Goal: Task Accomplishment & Management: Use online tool/utility

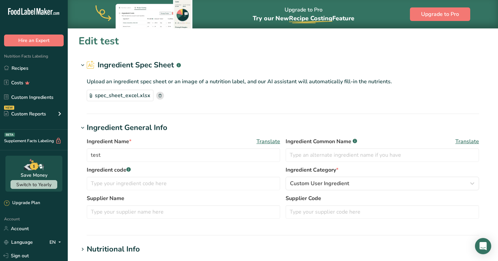
scroll to position [40, 0]
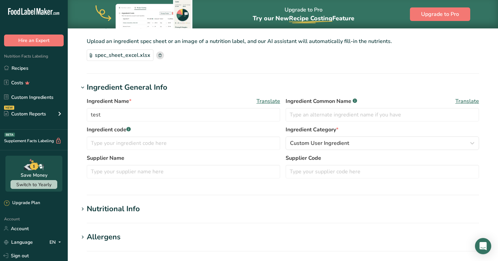
click at [24, 68] on link "Recipes" at bounding box center [34, 68] width 68 height 13
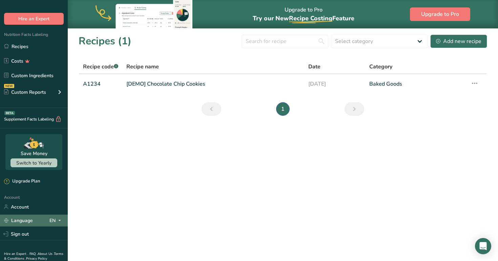
scroll to position [25, 0]
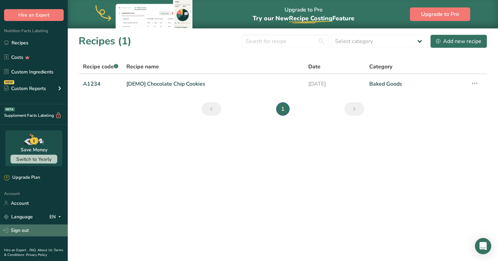
click at [43, 230] on link "Sign out" at bounding box center [34, 231] width 68 height 12
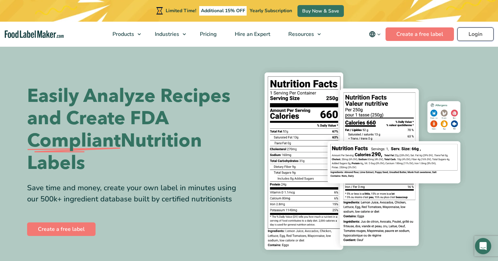
click at [487, 36] on link "Login" at bounding box center [476, 34] width 36 height 14
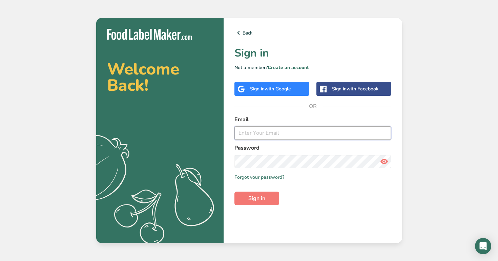
click at [270, 137] on input "email" at bounding box center [313, 133] width 157 height 14
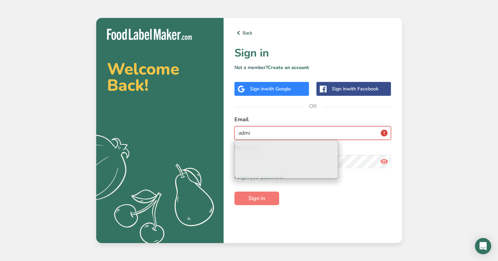
type input "admi"
type input "admin@test.com"
click at [306, 127] on input "admin@test.com" at bounding box center [313, 133] width 157 height 14
click at [316, 122] on label "Email" at bounding box center [313, 120] width 157 height 8
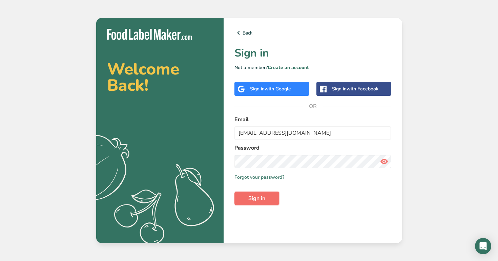
click at [261, 200] on span "Sign in" at bounding box center [256, 199] width 17 height 8
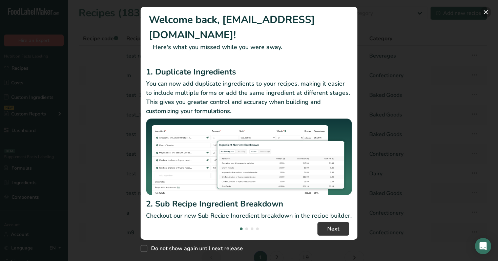
click at [486, 13] on button "New Features" at bounding box center [486, 12] width 11 height 11
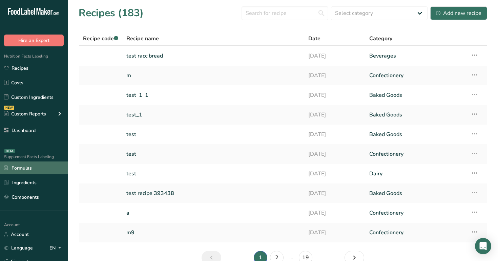
click at [45, 171] on link "Formulas" at bounding box center [34, 168] width 68 height 13
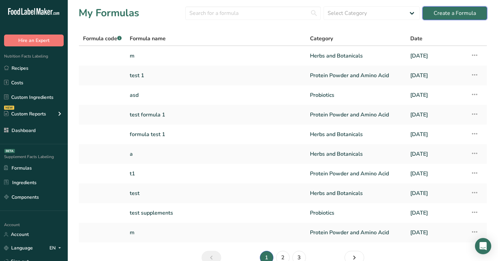
click at [458, 13] on div "Create a Formula" at bounding box center [455, 13] width 42 height 8
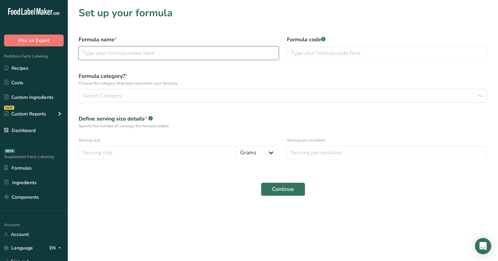
click at [242, 51] on input "text" at bounding box center [179, 53] width 200 height 14
type input "production test 1"
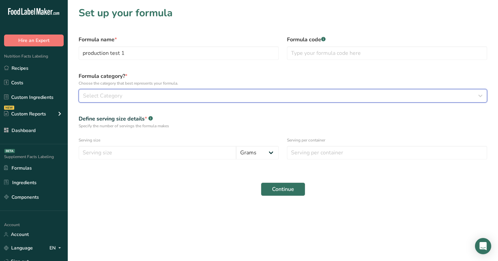
click at [218, 91] on button "Select Category" at bounding box center [283, 96] width 409 height 14
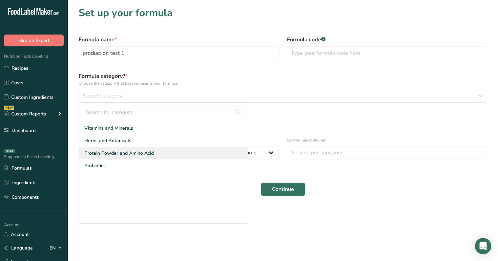
click at [194, 154] on div "Protein Powder and Amino Acid" at bounding box center [163, 153] width 169 height 13
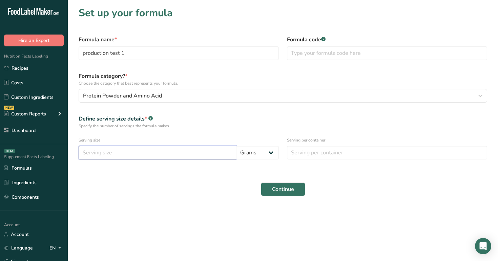
click at [181, 158] on input "number" at bounding box center [158, 153] width 158 height 14
type input "1"
click at [329, 160] on div "Serving per container" at bounding box center [387, 148] width 208 height 31
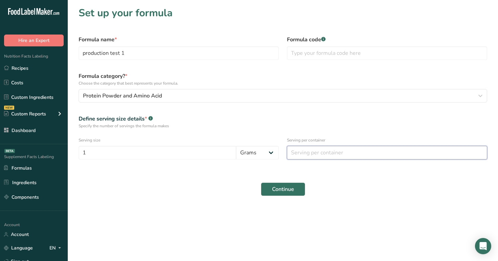
click at [333, 153] on input "number" at bounding box center [387, 153] width 200 height 14
type input "1"
click at [278, 191] on span "Continue" at bounding box center [283, 189] width 22 height 8
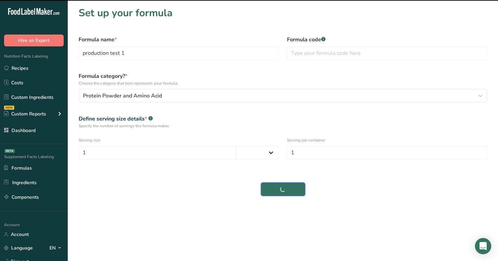
select select
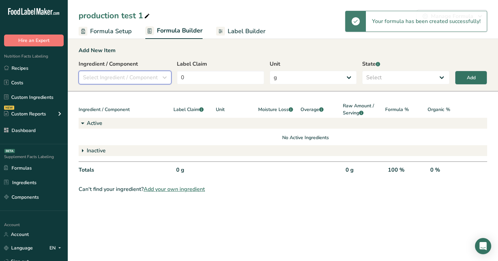
click at [158, 74] on div "Select Ingredient / Component" at bounding box center [123, 78] width 80 height 8
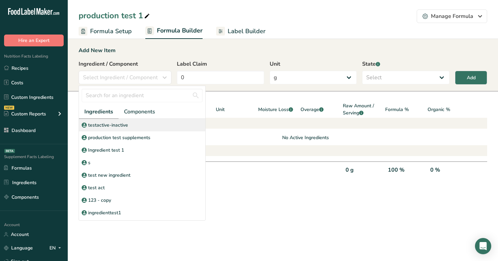
click at [150, 124] on div "testactive-inactive" at bounding box center [142, 125] width 126 height 13
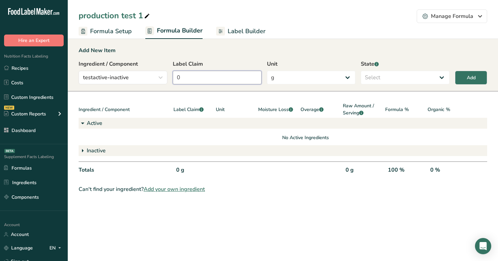
click at [192, 74] on input "0" at bounding box center [217, 78] width 89 height 14
type input "10"
click at [277, 43] on div "Add New Item Ingredient / Component testactive-inactive Ingredients Components …" at bounding box center [283, 64] width 430 height 53
click at [463, 75] on button "Add" at bounding box center [471, 78] width 32 height 14
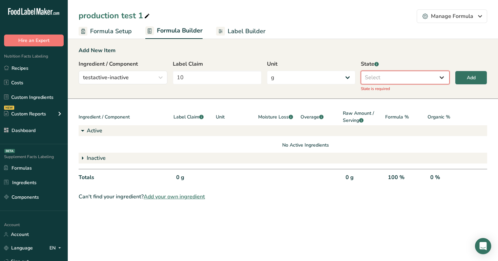
click at [401, 81] on select "Select Active Inactive" at bounding box center [405, 78] width 89 height 14
select select "active"
click at [361, 71] on select "Select Active Inactive" at bounding box center [405, 78] width 89 height 14
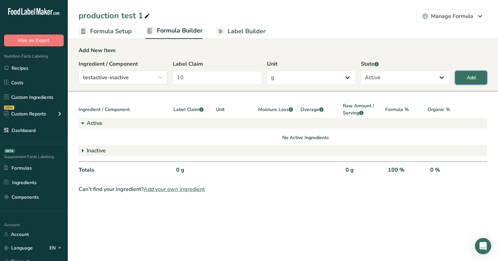
click at [464, 78] on button "Add" at bounding box center [471, 78] width 32 height 14
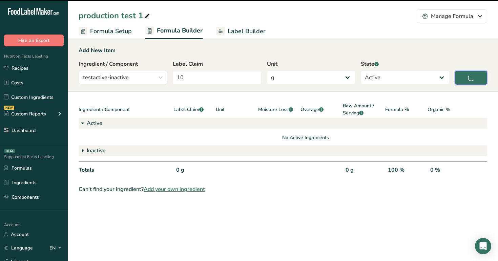
type input "0"
select select
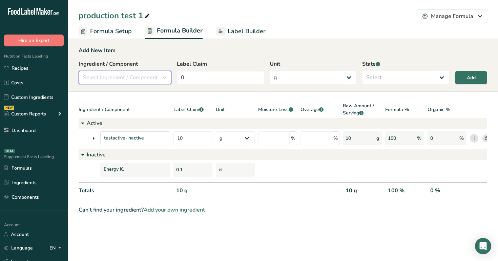
click at [144, 81] on span "Select Ingredient / Component" at bounding box center [120, 78] width 75 height 8
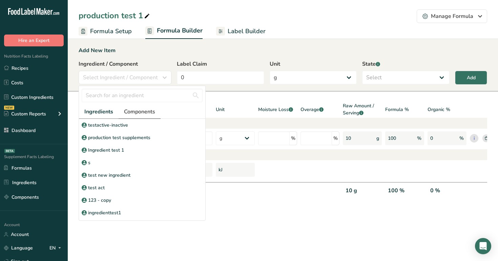
click at [145, 112] on span "Components" at bounding box center [139, 112] width 31 height 8
click at [104, 113] on span "Ingredients" at bounding box center [98, 112] width 28 height 8
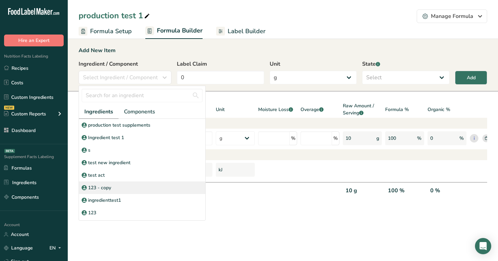
scroll to position [157, 0]
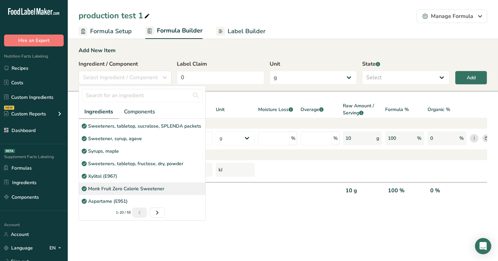
click at [152, 190] on p "Monk Fruit Zero Calorie Sweetener" at bounding box center [126, 188] width 76 height 7
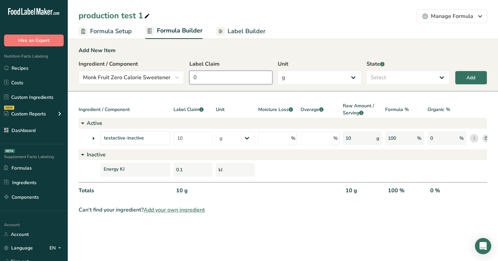
click at [219, 73] on input "0" at bounding box center [230, 78] width 83 height 14
type input "20"
click at [413, 74] on select "Select Active Inactive" at bounding box center [408, 78] width 83 height 14
select select "inactive"
click at [367, 71] on select "Select Active Inactive" at bounding box center [408, 78] width 83 height 14
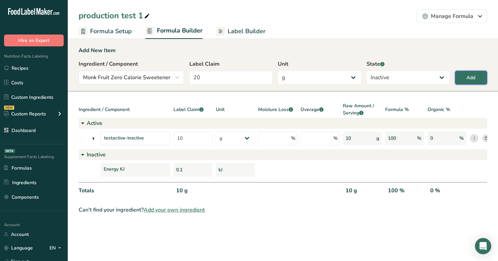
click at [478, 76] on button "Add" at bounding box center [471, 78] width 32 height 14
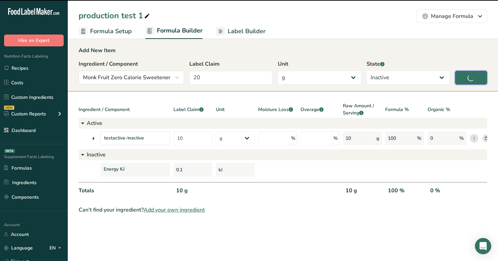
type input "0"
select select
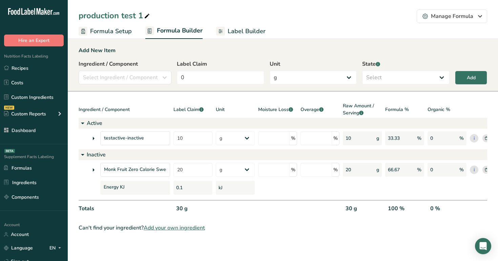
click at [244, 28] on span "Label Builder" at bounding box center [247, 31] width 38 height 9
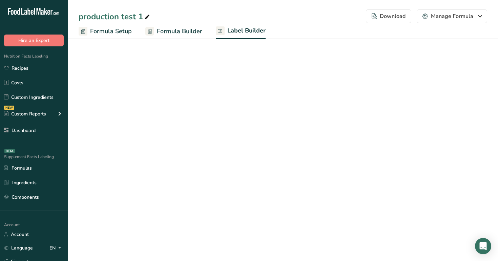
select select "Roboto"
select select "bold"
select select "center"
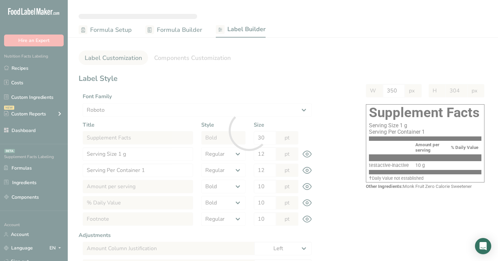
type input "256"
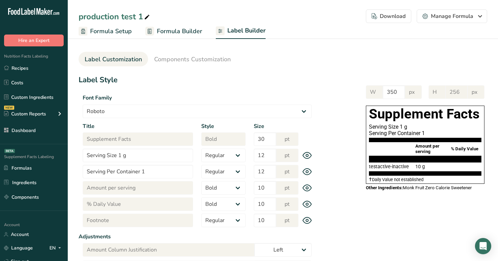
click at [191, 32] on span "Formula Builder" at bounding box center [179, 31] width 45 height 9
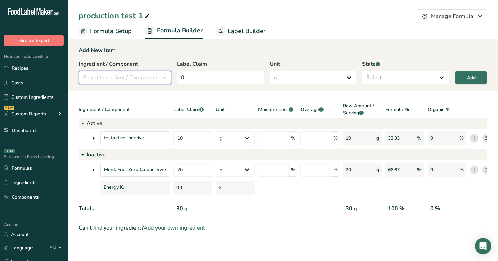
click at [142, 79] on span "Select Ingredient / Component" at bounding box center [120, 78] width 75 height 8
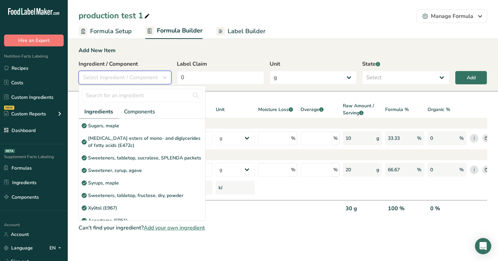
scroll to position [144, 0]
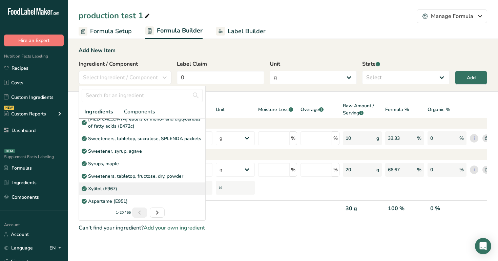
click at [135, 192] on div "Xylitol (E967)" at bounding box center [142, 189] width 126 height 13
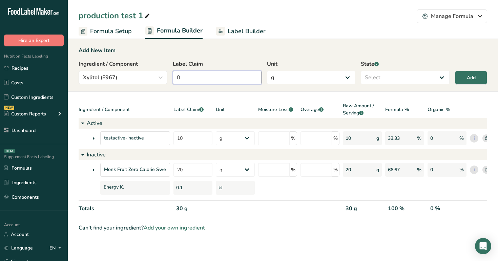
click at [195, 80] on input "0" at bounding box center [217, 78] width 89 height 14
type input "8"
click at [400, 80] on select "Select Active Inactive" at bounding box center [405, 78] width 89 height 14
select select "active"
click at [361, 71] on select "Select Active Inactive" at bounding box center [405, 78] width 89 height 14
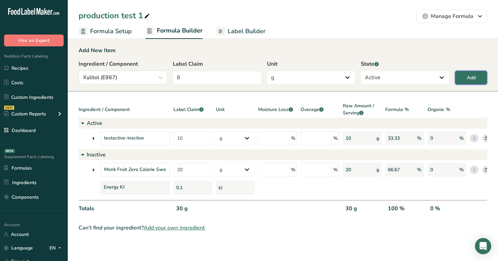
click at [476, 77] on div "Add" at bounding box center [471, 77] width 9 height 7
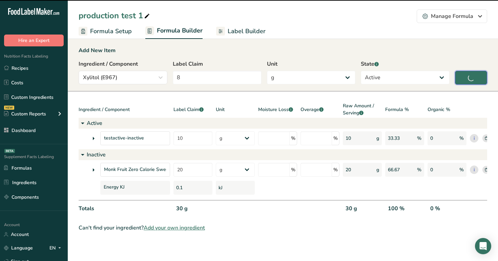
type input "0"
select select
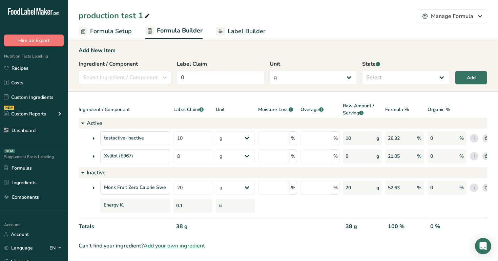
click at [237, 28] on span "Label Builder" at bounding box center [247, 31] width 38 height 9
select select "Roboto"
select select "bold"
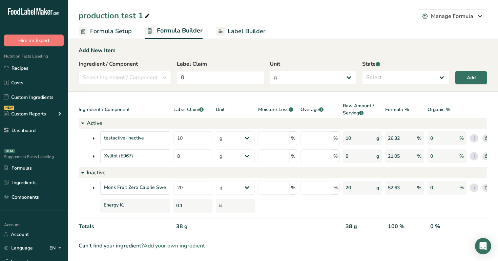
select select "center"
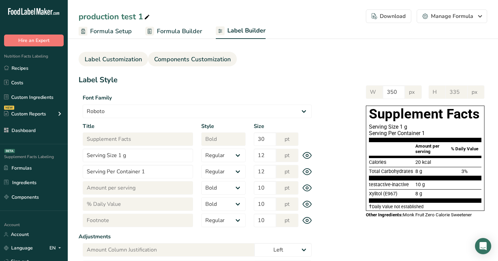
click at [199, 60] on span "Components Customization" at bounding box center [192, 59] width 77 height 9
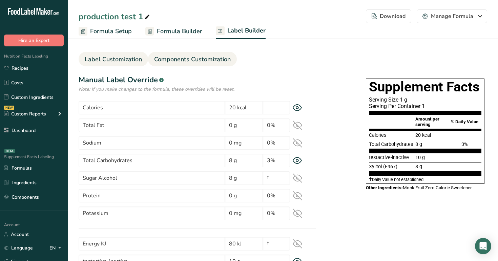
click at [123, 61] on span "Label Customization" at bounding box center [113, 59] width 57 height 9
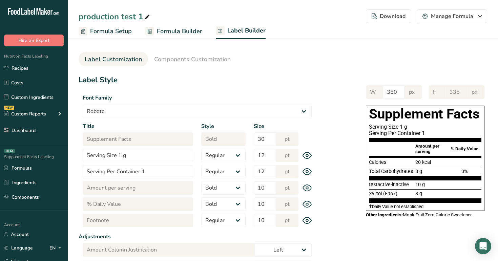
click at [178, 32] on span "Formula Builder" at bounding box center [179, 31] width 45 height 9
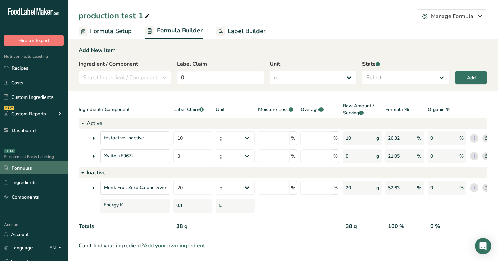
click at [30, 169] on link "Formulas" at bounding box center [34, 168] width 68 height 13
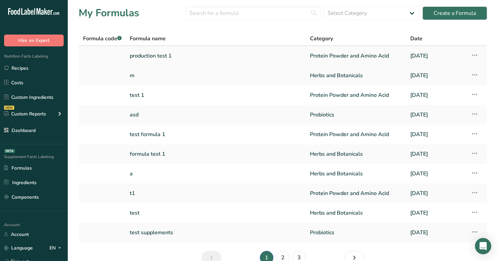
click at [199, 60] on link "production test 1" at bounding box center [216, 56] width 172 height 14
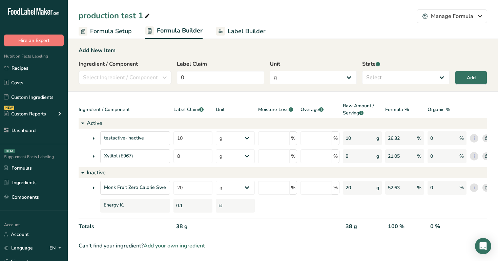
click at [237, 27] on span "Label Builder" at bounding box center [247, 31] width 38 height 9
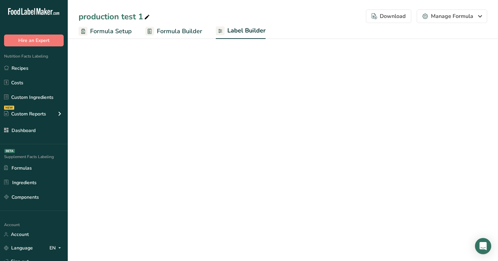
select select "Roboto"
select select "bold"
select select "center"
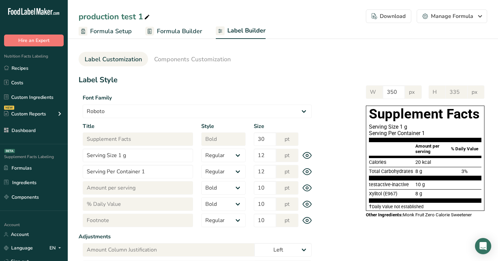
click at [189, 28] on span "Formula Builder" at bounding box center [179, 31] width 45 height 9
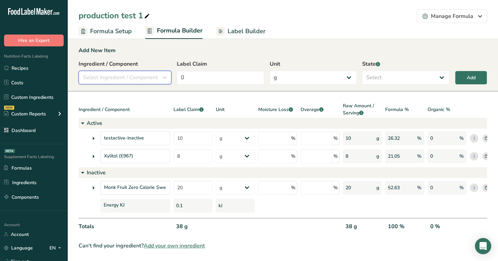
click at [145, 77] on span "Select Ingredient / Component" at bounding box center [120, 78] width 75 height 8
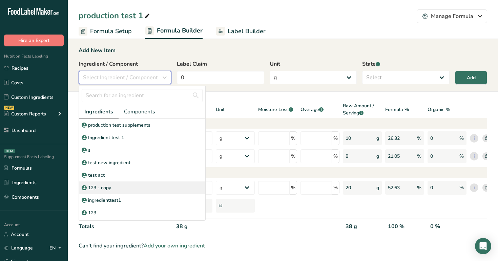
scroll to position [132, 0]
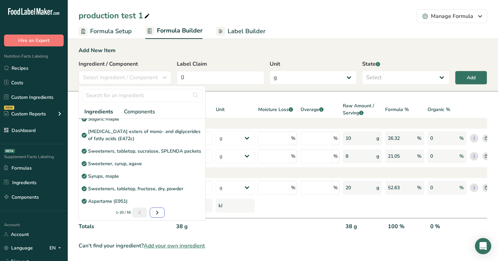
click at [156, 210] on icon "Next page" at bounding box center [157, 213] width 8 height 12
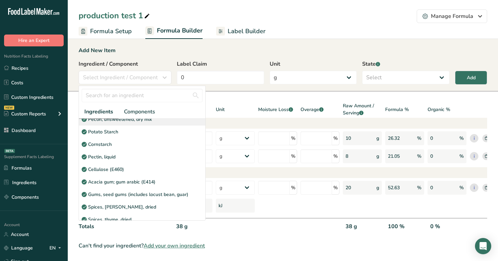
scroll to position [162, 0]
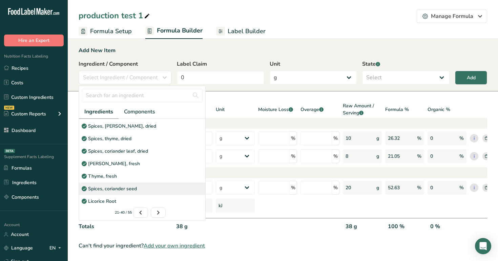
click at [147, 186] on div "Spices, coriander seed" at bounding box center [142, 189] width 126 height 13
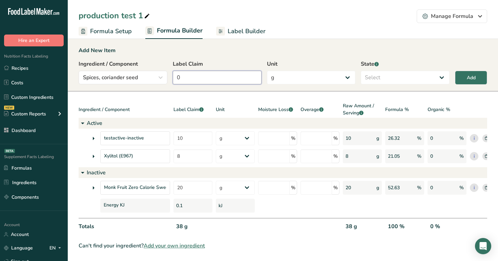
click at [221, 82] on input "0" at bounding box center [217, 78] width 89 height 14
type input "3"
click at [425, 76] on select "Select Active Inactive" at bounding box center [405, 78] width 89 height 14
select select "active"
click at [361, 71] on select "Select Active Inactive" at bounding box center [405, 78] width 89 height 14
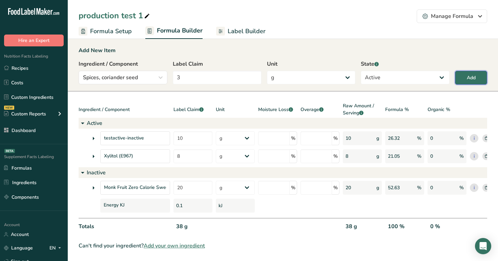
click at [465, 78] on button "Add" at bounding box center [471, 78] width 32 height 14
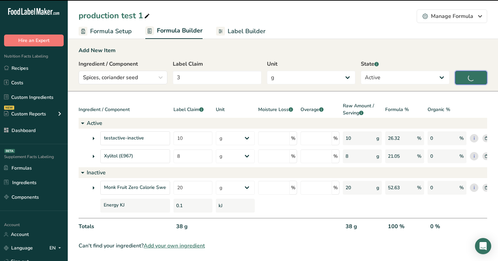
type input "0"
select select
type input "Water"
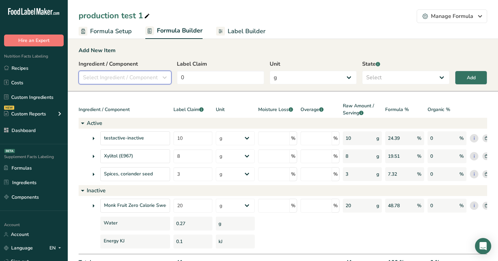
click at [153, 78] on span "Select Ingredient / Component" at bounding box center [120, 78] width 75 height 8
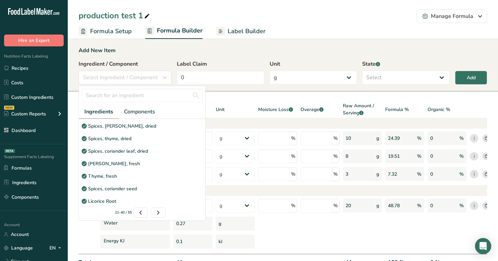
click at [232, 51] on div "Add New Item" at bounding box center [283, 50] width 409 height 8
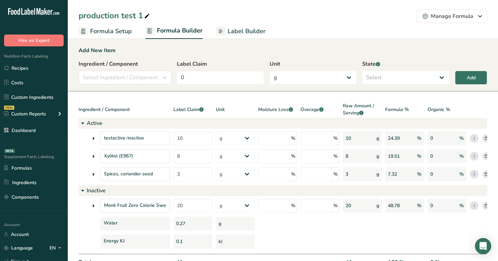
click at [239, 34] on span "Label Builder" at bounding box center [247, 31] width 38 height 9
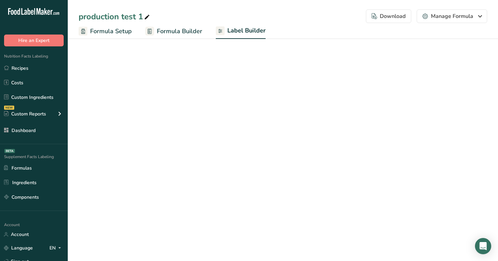
select select "Roboto"
select select "bold"
select select "center"
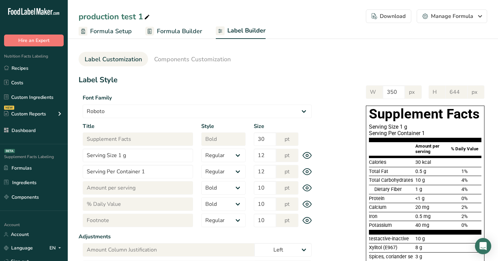
click at [187, 32] on span "Formula Builder" at bounding box center [179, 31] width 45 height 9
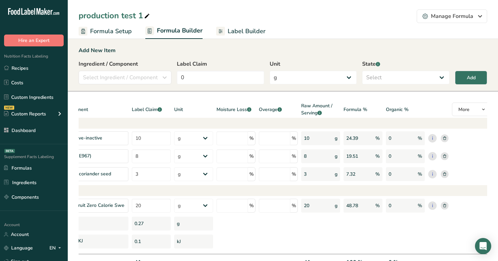
scroll to position [0, 45]
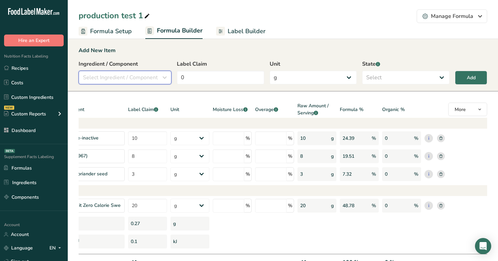
click at [145, 80] on span "Select Ingredient / Component" at bounding box center [120, 78] width 75 height 8
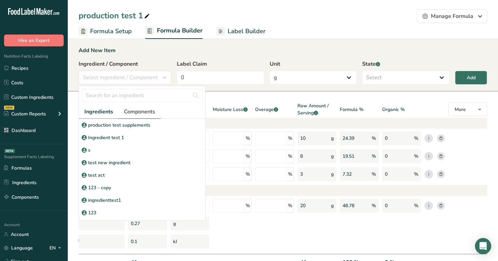
click at [137, 111] on span "Components" at bounding box center [139, 112] width 31 height 8
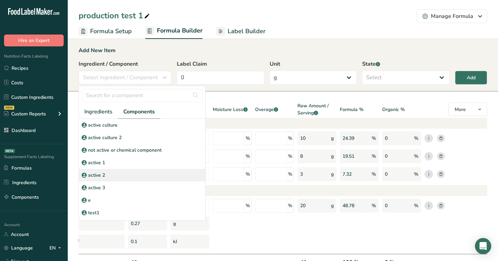
click at [132, 176] on div "active 2" at bounding box center [142, 175] width 126 height 13
select select "6"
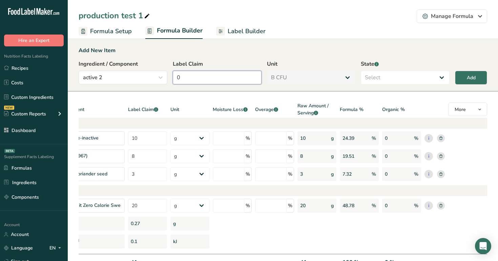
click at [230, 78] on input "0" at bounding box center [217, 78] width 89 height 14
type input "2"
click at [439, 79] on select "Select Active Inactive" at bounding box center [405, 78] width 89 height 14
select select "active"
click at [361, 71] on select "Select Active Inactive" at bounding box center [405, 78] width 89 height 14
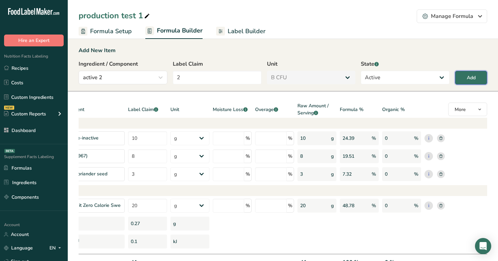
click at [479, 77] on button "Add" at bounding box center [471, 78] width 32 height 14
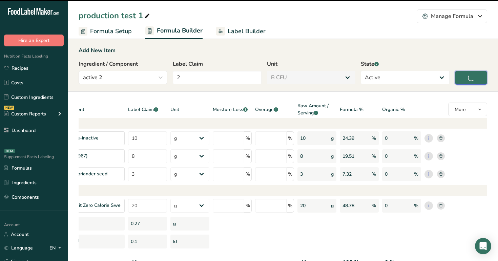
type input "0"
select select "0"
select select
select select "6"
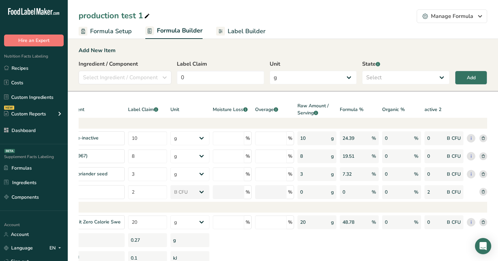
click at [234, 34] on span "Label Builder" at bounding box center [247, 31] width 38 height 9
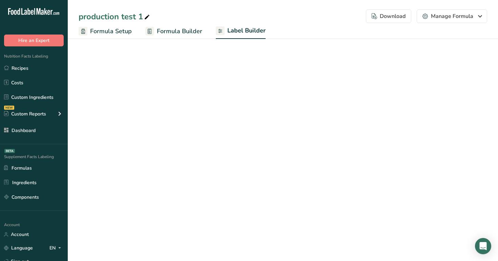
select select "Roboto"
select select "bold"
select select "center"
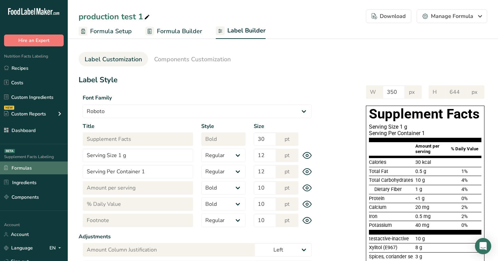
click at [32, 167] on link "Formulas" at bounding box center [34, 168] width 68 height 13
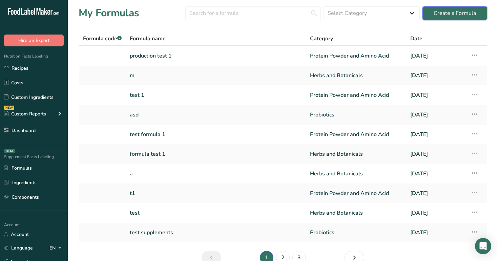
click at [460, 9] on div "Create a Formula" at bounding box center [455, 13] width 42 height 8
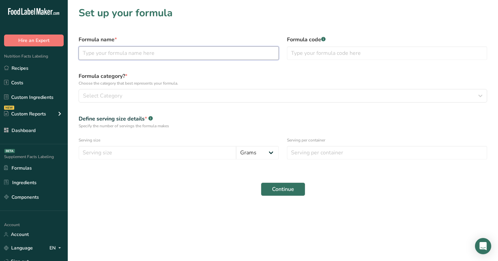
click at [221, 54] on input "text" at bounding box center [179, 53] width 200 height 14
type input "test1"
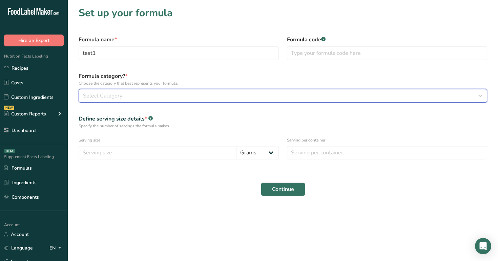
click at [226, 99] on div "Select Category" at bounding box center [281, 96] width 396 height 8
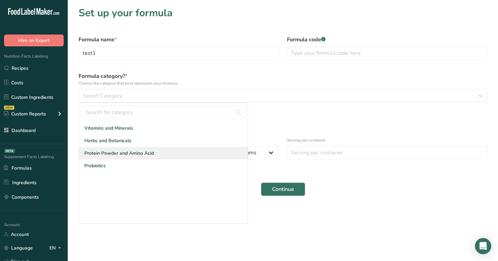
click at [196, 151] on div "Protein Powder and Amino Acid" at bounding box center [163, 153] width 169 height 13
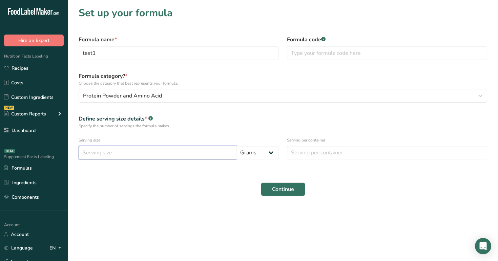
click at [204, 157] on input "number" at bounding box center [158, 153] width 158 height 14
type input "1"
click at [365, 144] on div "Serving per container" at bounding box center [387, 148] width 208 height 31
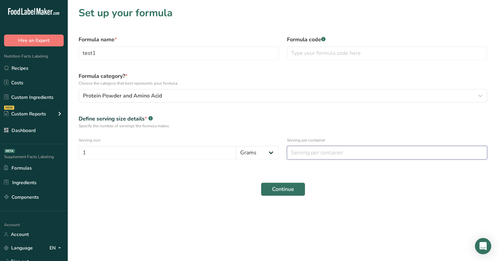
click at [362, 158] on input "number" at bounding box center [387, 153] width 200 height 14
type input "1"
click at [270, 194] on button "Continue" at bounding box center [283, 190] width 44 height 14
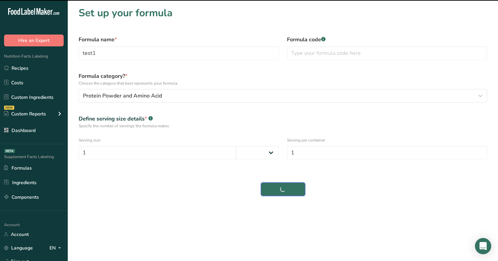
select select
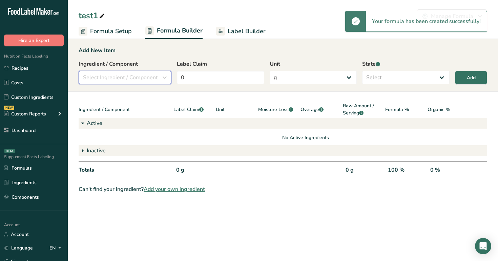
click at [134, 79] on span "Select Ingredient / Component" at bounding box center [120, 78] width 75 height 8
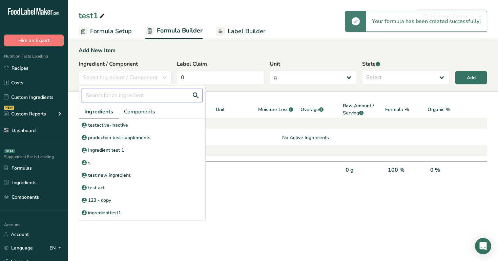
click at [127, 97] on input "text" at bounding box center [142, 96] width 121 height 14
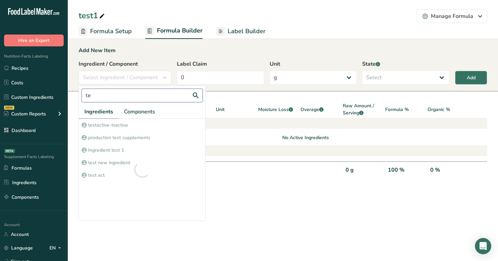
type input "t"
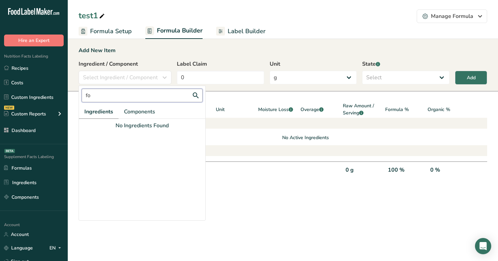
type input "f"
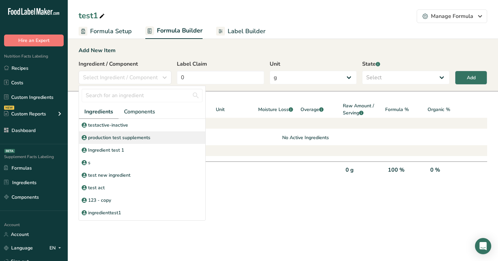
click at [129, 133] on div "production test supplements" at bounding box center [142, 138] width 126 height 13
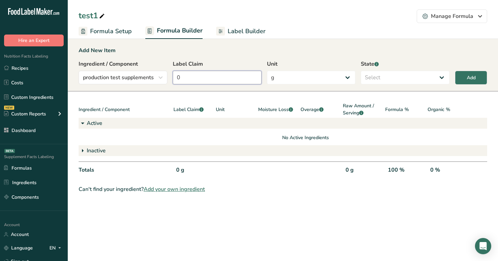
click at [204, 81] on input "0" at bounding box center [217, 78] width 89 height 14
type input "123"
click at [398, 78] on select "Select Active Inactive" at bounding box center [405, 78] width 89 height 14
select select "active"
click at [361, 71] on select "Select Active Inactive" at bounding box center [405, 78] width 89 height 14
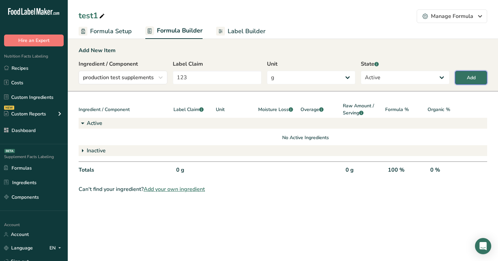
click at [478, 80] on button "Add" at bounding box center [471, 78] width 32 height 14
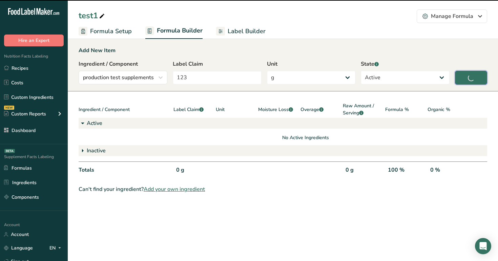
type input "0"
select select
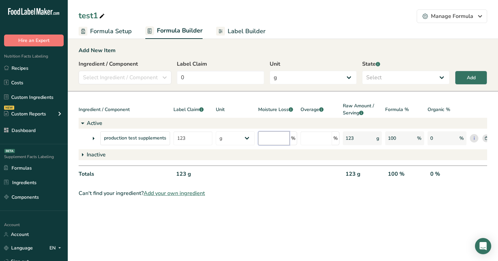
click at [270, 142] on input "number" at bounding box center [274, 139] width 32 height 14
type input "12"
click at [329, 134] on input "number" at bounding box center [317, 139] width 32 height 14
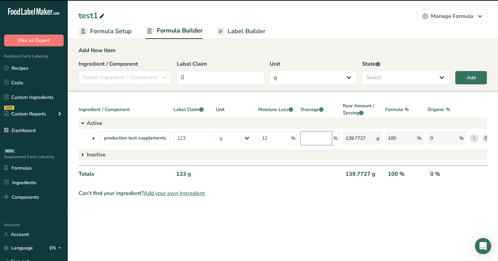
type input "1"
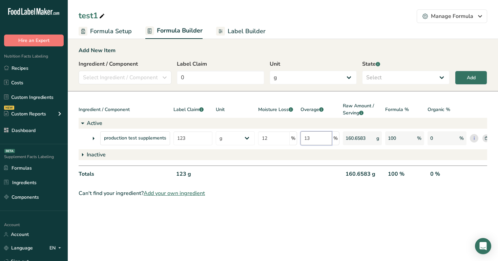
type input "13"
click at [387, 96] on section "Add New Item Ingredient / Component Select Ingredient / Component Ingredients C…" at bounding box center [283, 122] width 430 height 173
click at [249, 32] on span "Label Builder" at bounding box center [247, 31] width 38 height 9
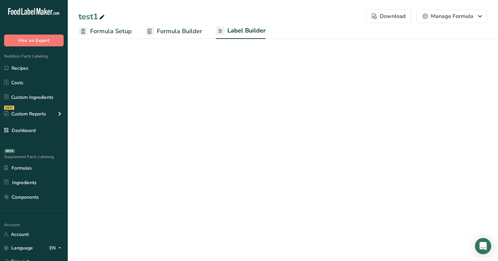
select select "Roboto"
select select "bold"
select select "center"
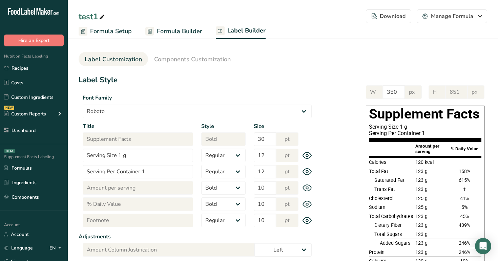
click at [180, 30] on span "Formula Builder" at bounding box center [179, 31] width 45 height 9
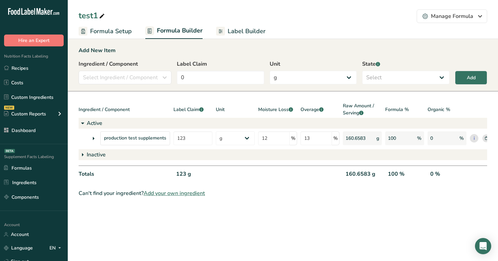
click at [486, 140] on icon at bounding box center [486, 138] width 3 height 3
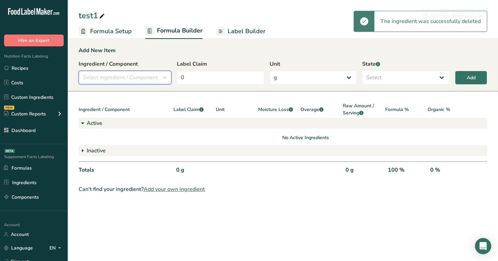
click at [127, 73] on button "Select Ingredient / Component" at bounding box center [125, 78] width 93 height 14
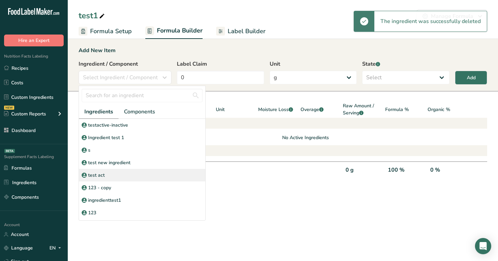
click at [128, 177] on div "test act" at bounding box center [142, 175] width 126 height 13
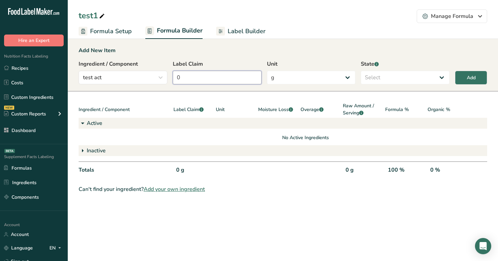
click at [216, 77] on input "0" at bounding box center [217, 78] width 89 height 14
type input "123"
click at [413, 82] on select "Select Active Inactive" at bounding box center [405, 78] width 89 height 14
select select "active"
click at [361, 71] on select "Select Active Inactive" at bounding box center [405, 78] width 89 height 14
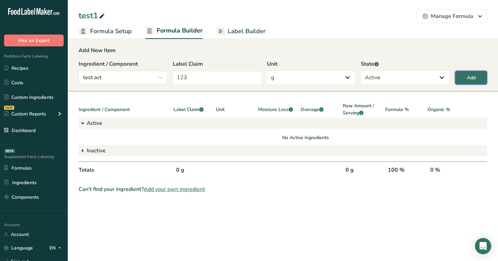
click at [476, 78] on button "Add" at bounding box center [471, 78] width 32 height 14
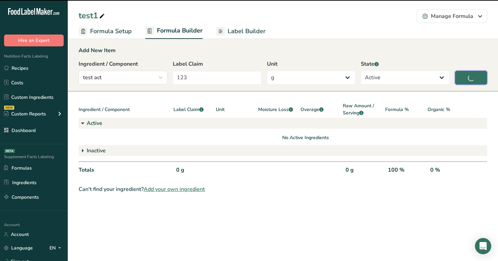
type input "0"
select select
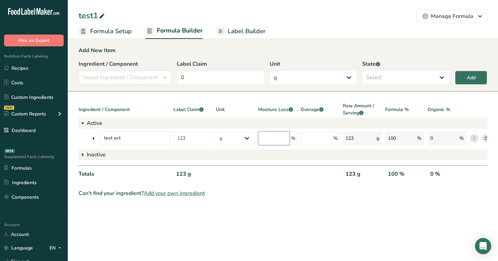
click at [272, 137] on input "number" at bounding box center [274, 139] width 32 height 14
type input "13"
click at [324, 140] on input "number" at bounding box center [317, 139] width 32 height 14
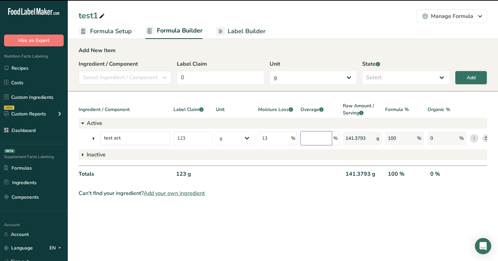
type input "1"
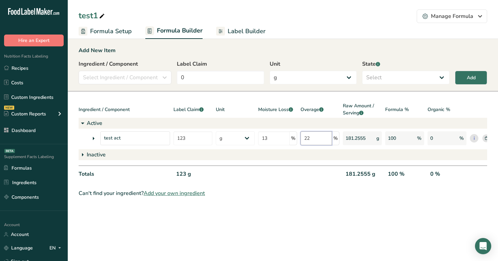
type input "22"
click at [350, 19] on div "test1 Manage Formula Delete Formula" at bounding box center [283, 16] width 430 height 14
click at [241, 31] on span "Label Builder" at bounding box center [247, 31] width 38 height 9
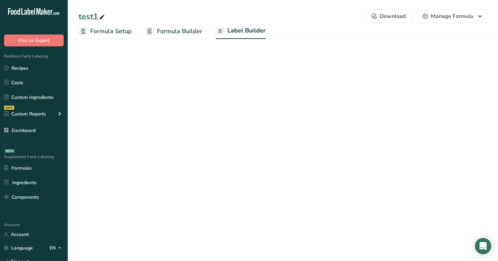
select select "Roboto"
select select "bold"
select select "center"
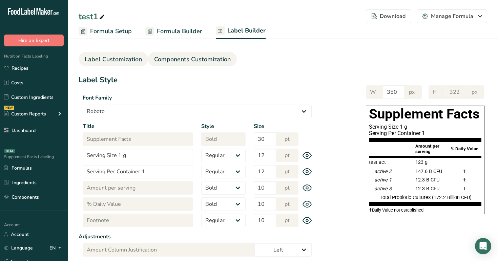
click at [184, 64] on span "Components Customization" at bounding box center [192, 59] width 77 height 9
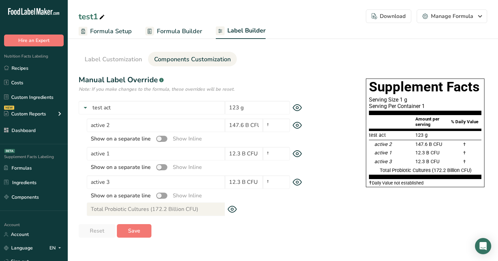
click at [172, 31] on span "Formula Builder" at bounding box center [179, 31] width 45 height 9
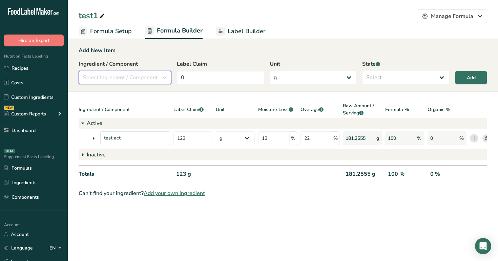
click at [118, 80] on span "Select Ingredient / Component" at bounding box center [120, 78] width 75 height 8
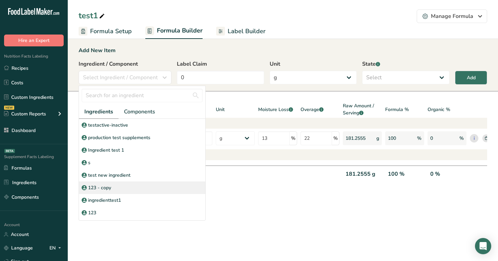
click at [134, 190] on div "123 - copy" at bounding box center [142, 188] width 126 height 13
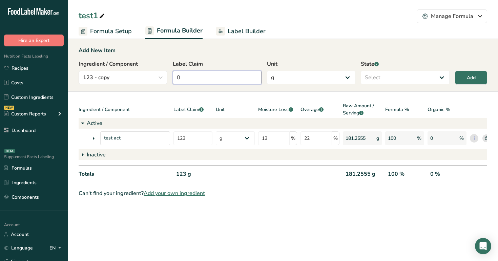
click at [250, 79] on input "0" at bounding box center [217, 78] width 89 height 14
type input "22"
click at [425, 71] on select "Select Active Inactive" at bounding box center [405, 78] width 89 height 14
select select "active"
click at [361, 71] on select "Select Active Inactive" at bounding box center [405, 78] width 89 height 14
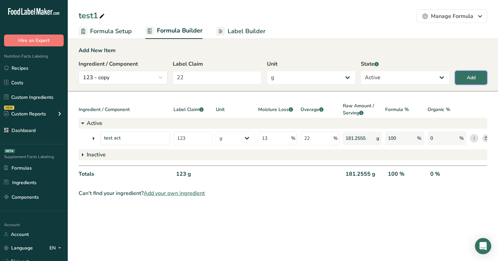
click at [476, 77] on div "Add" at bounding box center [471, 77] width 9 height 7
type input "0"
select select
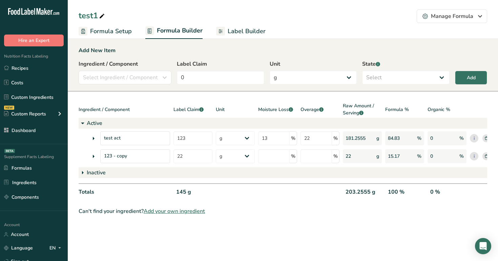
click at [247, 27] on span "Label Builder" at bounding box center [247, 31] width 38 height 9
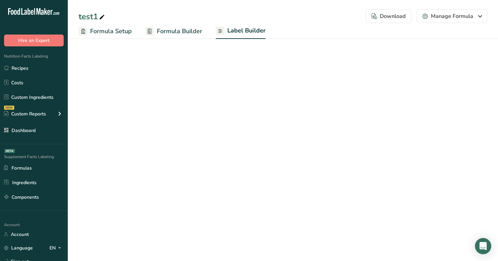
select select "Roboto"
select select "bold"
select select "center"
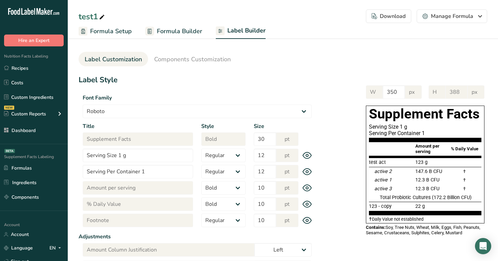
click at [176, 35] on span "Formula Builder" at bounding box center [179, 31] width 45 height 9
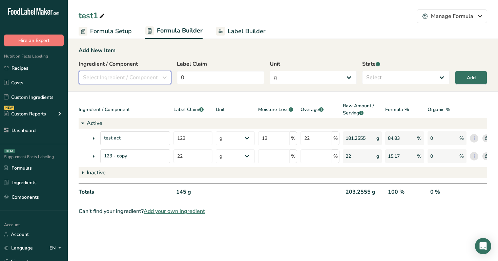
click at [127, 73] on button "Select Ingredient / Component" at bounding box center [125, 78] width 93 height 14
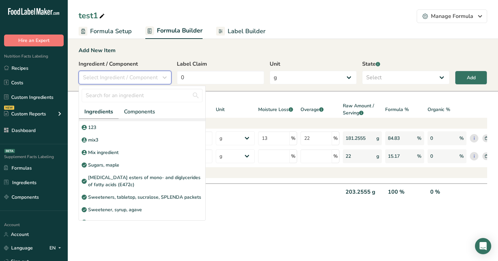
scroll to position [144, 0]
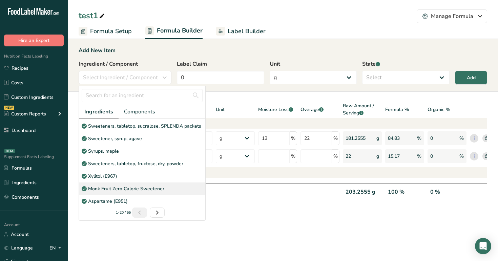
click at [125, 191] on p "Monk Fruit Zero Calorie Sweetener" at bounding box center [126, 188] width 76 height 7
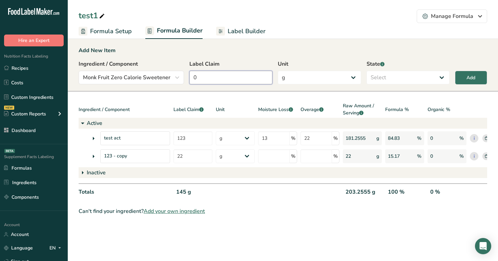
click at [218, 77] on input "0" at bounding box center [230, 78] width 83 height 14
type input "22"
click at [409, 71] on select "Select Active Inactive" at bounding box center [408, 78] width 83 height 14
select select "inactive"
click at [367, 71] on select "Select Active Inactive" at bounding box center [408, 78] width 83 height 14
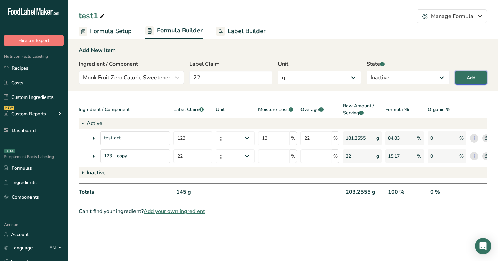
click at [473, 75] on div "Add" at bounding box center [471, 77] width 9 height 7
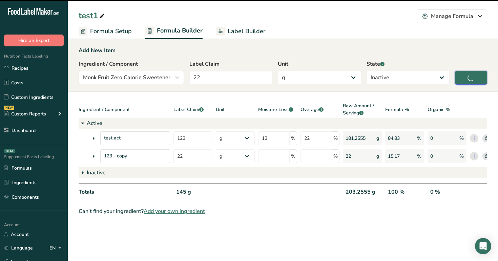
type input "0"
select select
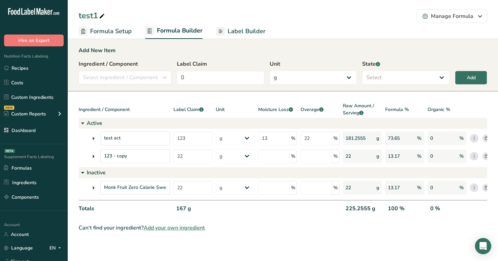
click at [243, 25] on link "Label Builder" at bounding box center [240, 31] width 49 height 15
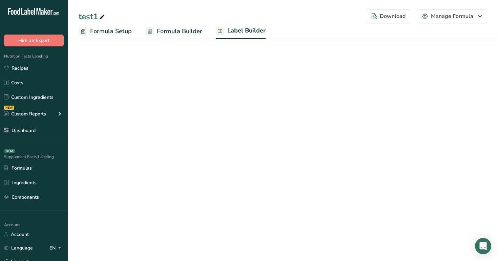
select select "Roboto"
select select "bold"
select select "center"
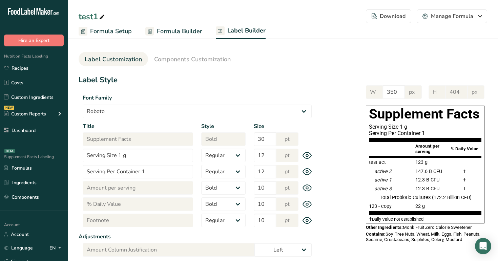
click at [168, 32] on span "Formula Builder" at bounding box center [179, 31] width 45 height 9
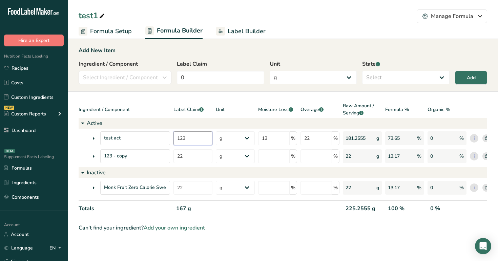
click at [197, 139] on input "123" at bounding box center [193, 139] width 39 height 14
type input "19"
click at [198, 155] on input "22" at bounding box center [193, 156] width 39 height 14
type input "220"
click at [196, 190] on input "22" at bounding box center [193, 188] width 39 height 14
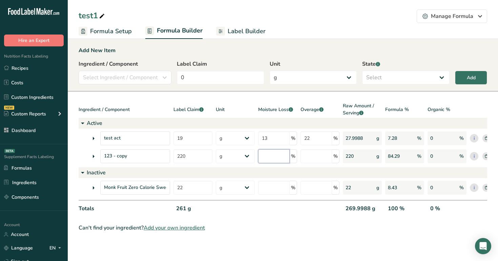
click at [276, 159] on input "number" at bounding box center [274, 156] width 32 height 14
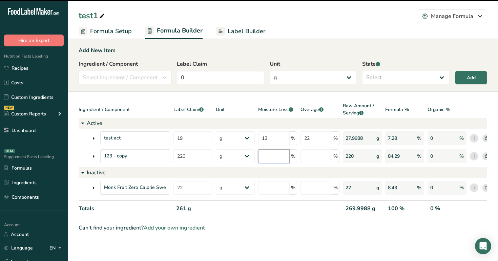
type input "9"
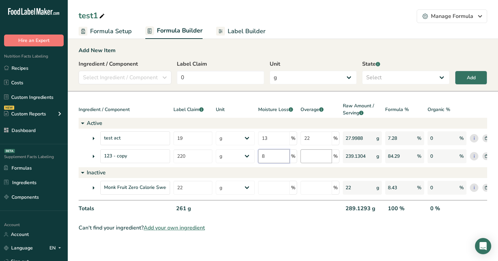
type input "8"
click at [311, 155] on input "number" at bounding box center [317, 156] width 32 height 14
type input "5"
click at [309, 58] on div "Add New Item Ingredient / Component Select Ingredient / Component Ingredients C…" at bounding box center [283, 64] width 430 height 53
click at [243, 31] on span "Label Builder" at bounding box center [247, 31] width 38 height 9
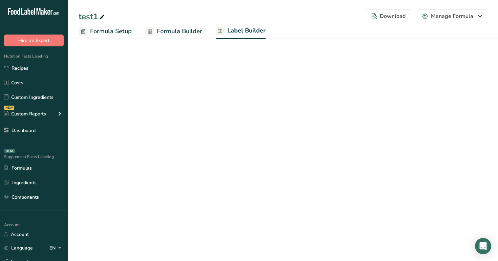
select select "Roboto"
select select "bold"
select select "center"
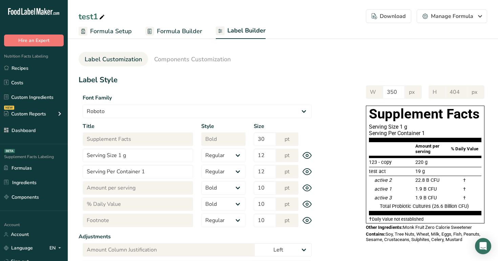
click at [183, 29] on span "Formula Builder" at bounding box center [179, 31] width 45 height 9
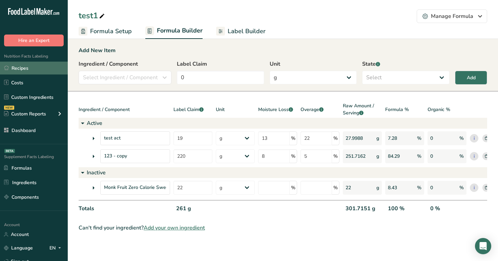
click at [29, 69] on link "Recipes" at bounding box center [34, 68] width 68 height 13
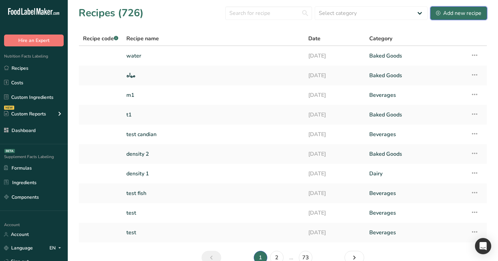
click at [453, 15] on div "Add new recipe" at bounding box center [458, 13] width 45 height 8
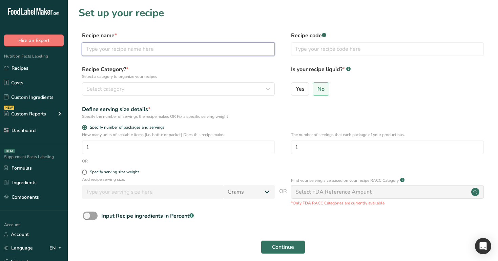
click at [196, 48] on input "text" at bounding box center [178, 49] width 193 height 14
type input "test"
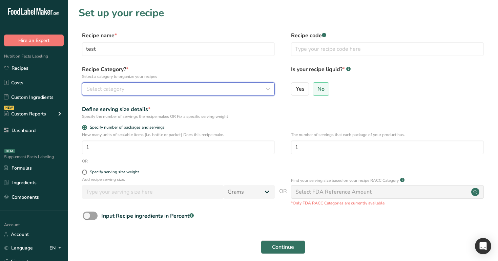
click at [168, 85] on div "Select category" at bounding box center [176, 89] width 180 height 8
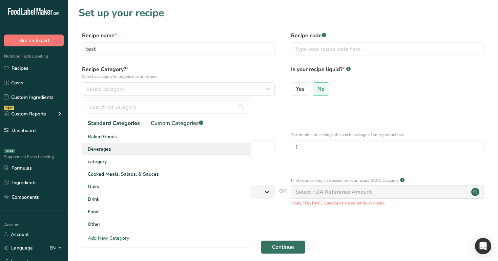
click at [165, 150] on div "Beverages" at bounding box center [166, 149] width 169 height 13
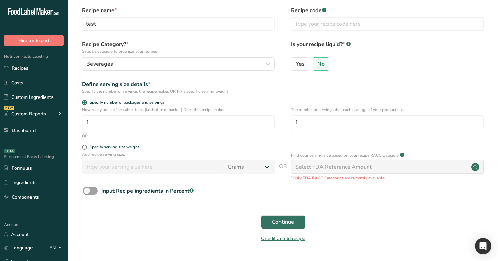
scroll to position [28, 0]
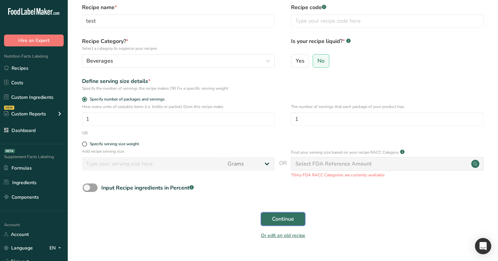
click at [277, 220] on span "Continue" at bounding box center [283, 219] width 22 height 8
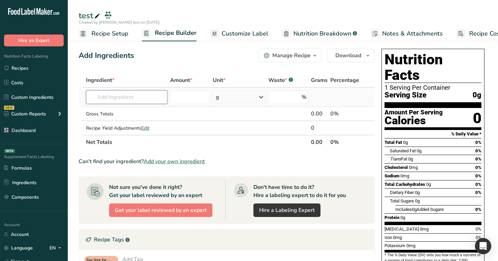
click at [136, 92] on input "text" at bounding box center [127, 98] width 82 height 14
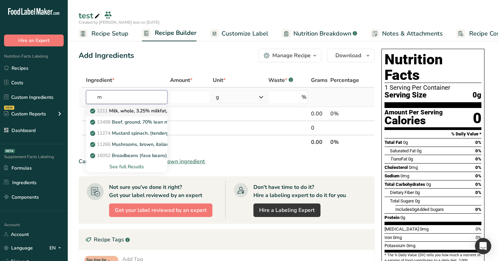
type input "m"
click at [129, 114] on p "1211 Milk, whole, 3.25% milkfat, without added vitamin A and vitamin D" at bounding box center [182, 110] width 181 height 7
type input "Milk, whole, 3.25% milkfat, without added vitamin A and vitamin D"
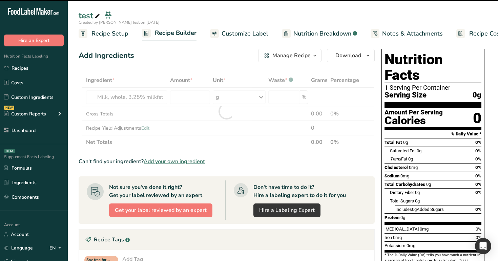
type input "0"
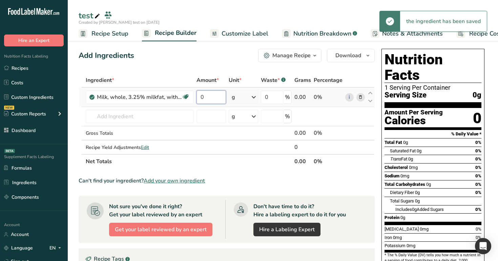
click at [207, 100] on input "0" at bounding box center [211, 98] width 29 height 14
type input "1"
click at [243, 99] on div "Ingredient * Amount * Unit * Waste * .a-a{fill:#347362;}.b-a{fill:#fff;} Grams …" at bounding box center [227, 121] width 296 height 96
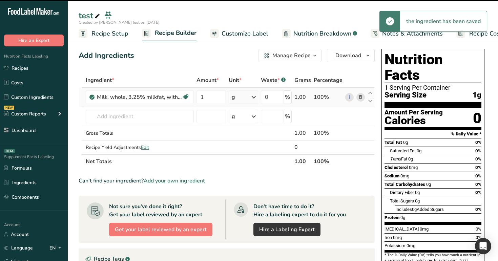
click at [243, 99] on div "g" at bounding box center [244, 98] width 30 height 14
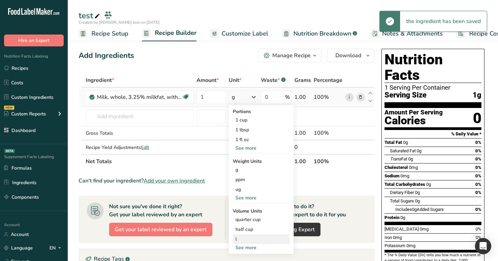
click at [251, 239] on div "l" at bounding box center [262, 239] width 52 height 7
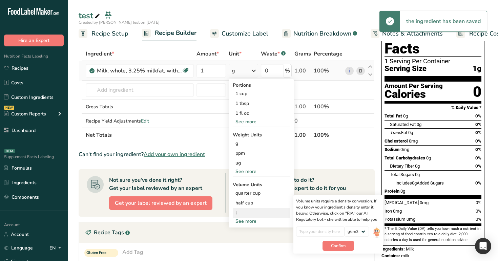
scroll to position [34, 0]
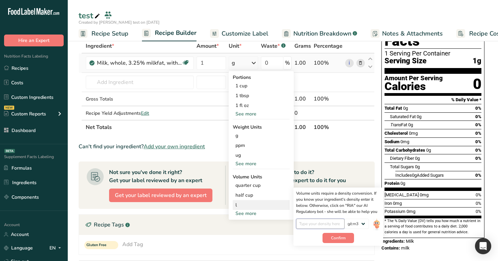
click at [323, 220] on input "number" at bounding box center [320, 224] width 48 height 10
click at [347, 240] on button "Confirm" at bounding box center [339, 238] width 32 height 10
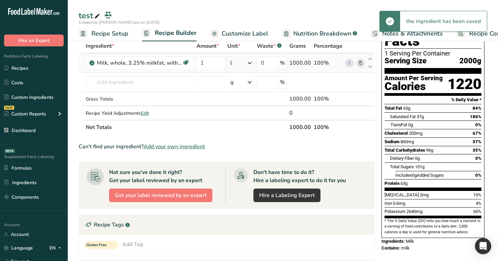
click at [240, 65] on div "l" at bounding box center [240, 63] width 27 height 14
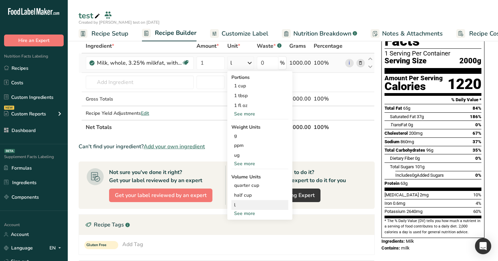
click at [260, 207] on div "l" at bounding box center [260, 205] width 52 height 7
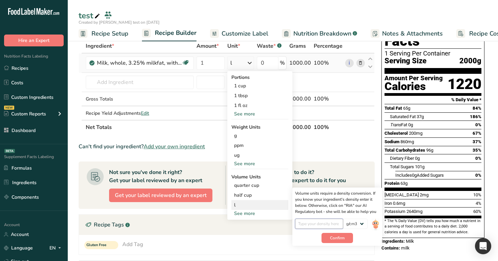
click at [317, 223] on input "number" at bounding box center [319, 224] width 48 height 10
type input "2"
click at [344, 236] on span "Confirm" at bounding box center [337, 238] width 15 height 6
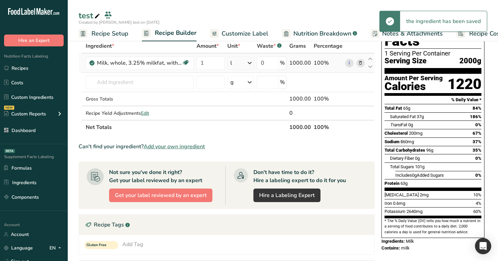
click at [243, 65] on div "l" at bounding box center [240, 63] width 27 height 14
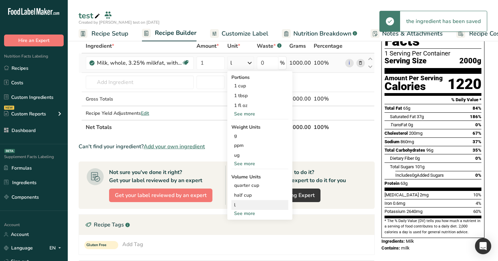
click at [265, 208] on div "l" at bounding box center [260, 205] width 52 height 7
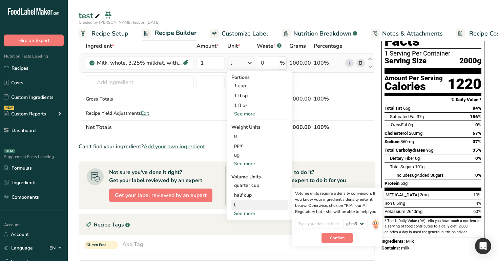
click at [329, 194] on div "Volume units require a density conversion. If you know your ingredient's densit…" at bounding box center [337, 202] width 84 height 24
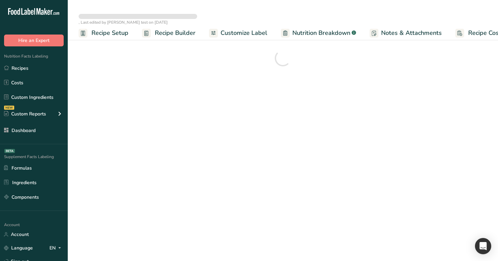
select select "29"
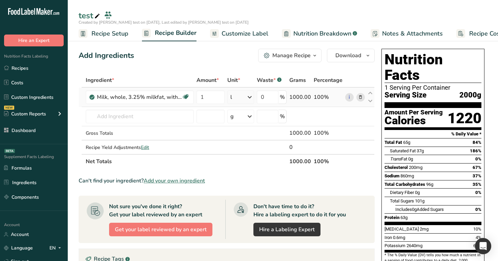
click at [247, 99] on div "l" at bounding box center [240, 98] width 27 height 14
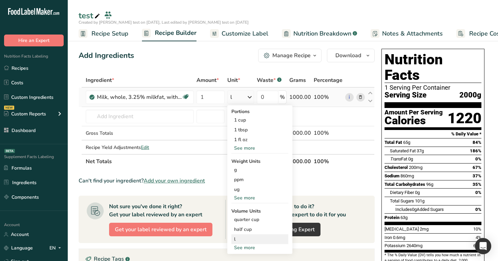
click at [246, 237] on div "l" at bounding box center [260, 239] width 52 height 7
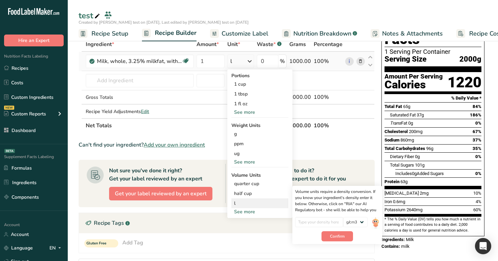
scroll to position [46, 0]
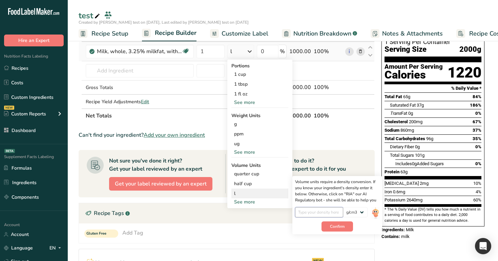
click at [323, 209] on input "number" at bounding box center [319, 212] width 48 height 10
type input "3"
click at [345, 228] on button "Confirm" at bounding box center [338, 227] width 32 height 10
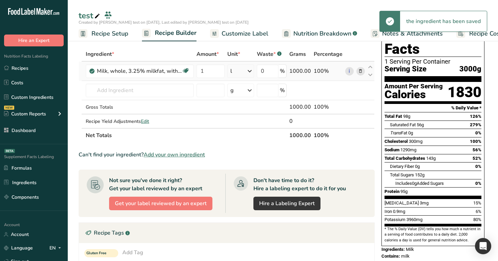
scroll to position [16, 0]
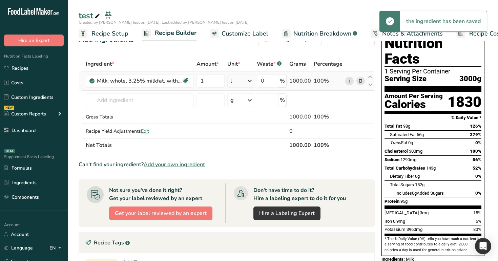
click at [245, 81] on div "l" at bounding box center [240, 81] width 27 height 14
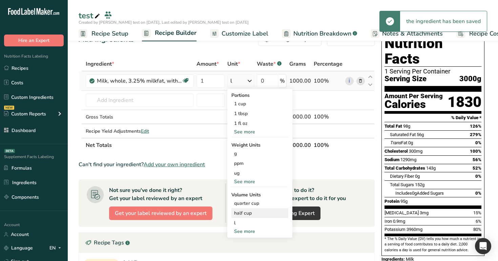
click at [276, 218] on div "half cup Volume units require a density conversion. If you know your ingredient…" at bounding box center [260, 213] width 57 height 10
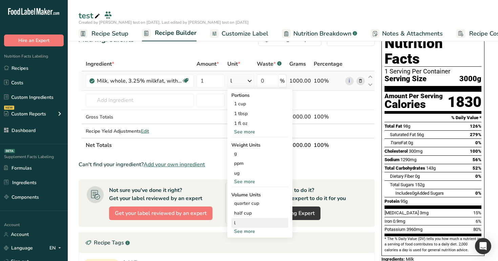
click at [278, 226] on div "l" at bounding box center [260, 223] width 52 height 7
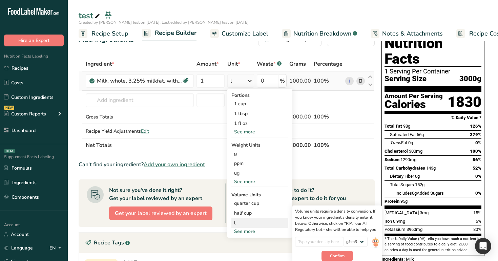
click at [335, 225] on div "Volume units require a density conversion. If you know your ingredient's densit…" at bounding box center [337, 220] width 84 height 24
click at [376, 180] on div "Add Ingredients Manage Recipe Delete Recipe Duplicate Recipe Scale Recipe Save …" at bounding box center [229, 229] width 300 height 399
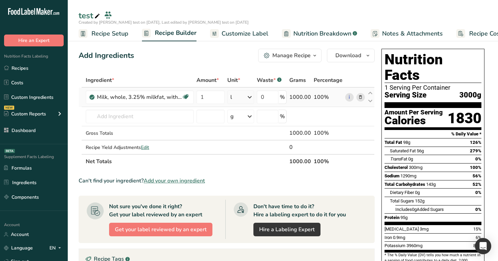
click at [241, 100] on div "l" at bounding box center [240, 98] width 27 height 14
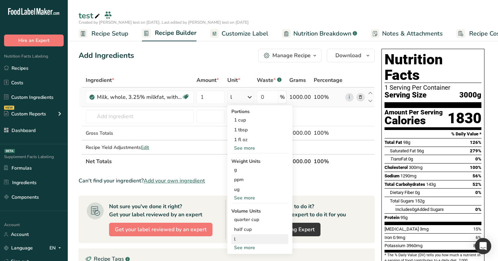
click at [245, 240] on div "l" at bounding box center [260, 239] width 52 height 7
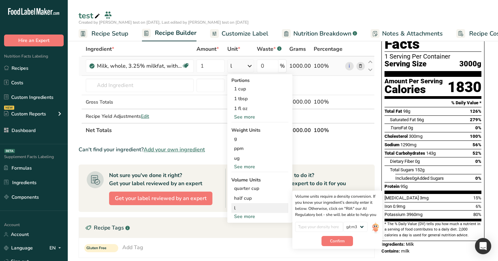
scroll to position [43, 0]
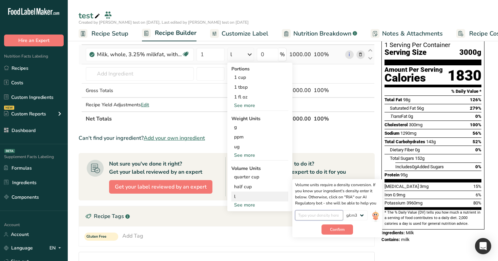
click at [317, 217] on input "number" at bounding box center [319, 215] width 48 height 10
type input "3"
click at [344, 231] on span "Confirm" at bounding box center [337, 230] width 15 height 6
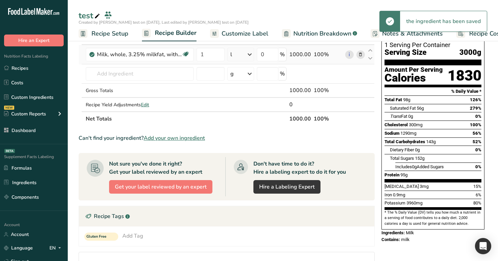
click at [242, 55] on div "l" at bounding box center [240, 55] width 27 height 14
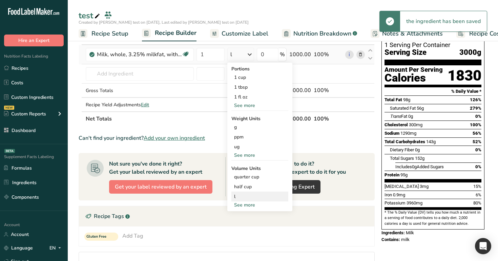
click at [263, 198] on div "l" at bounding box center [260, 196] width 52 height 7
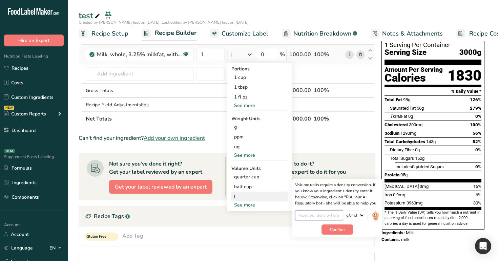
click at [323, 218] on input "number" at bounding box center [319, 215] width 48 height 10
type input "1"
click at [343, 229] on span "Confirm" at bounding box center [337, 230] width 15 height 6
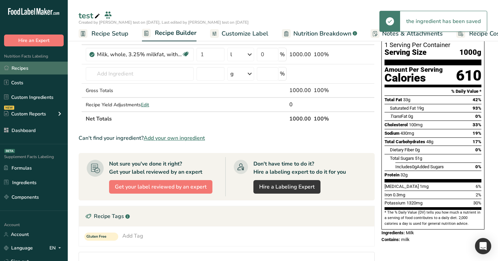
click at [50, 69] on link "Recipes" at bounding box center [34, 68] width 68 height 13
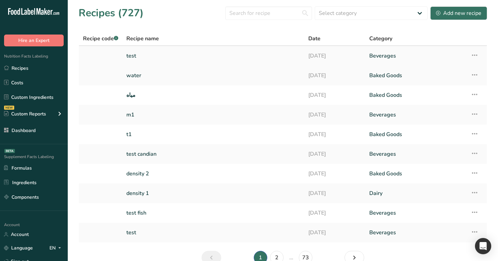
click at [154, 56] on link "test" at bounding box center [213, 56] width 174 height 14
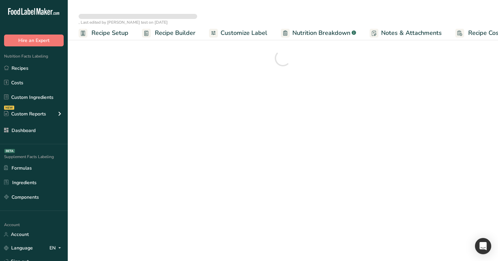
select select "29"
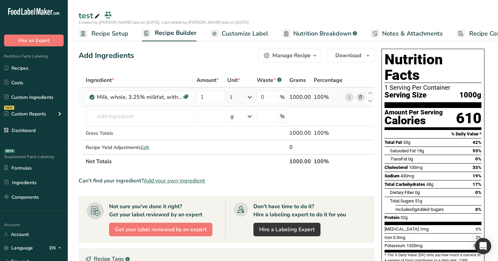
click at [241, 98] on div "l" at bounding box center [240, 98] width 27 height 14
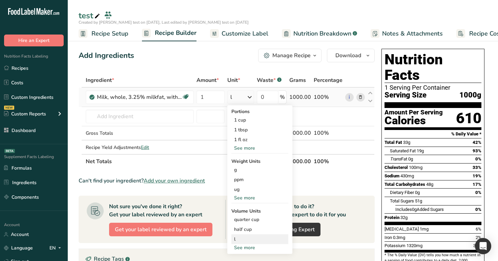
click at [245, 239] on div "l" at bounding box center [260, 239] width 52 height 7
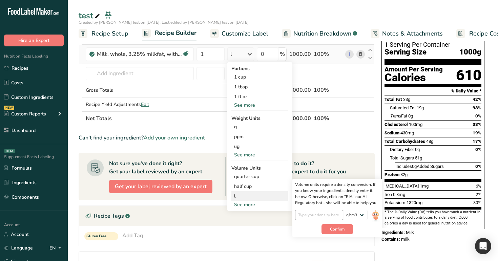
scroll to position [48, 0]
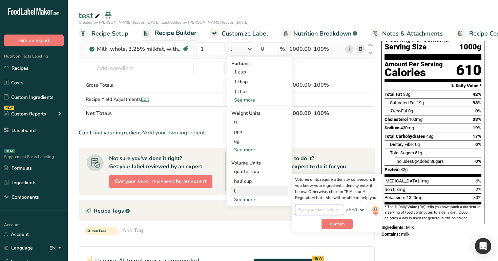
click at [325, 209] on input "number" at bounding box center [319, 210] width 48 height 10
type input "5"
click at [341, 224] on span "Confirm" at bounding box center [337, 224] width 15 height 6
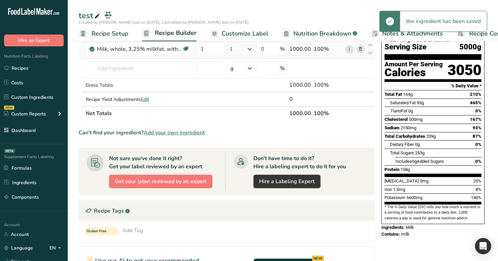
click at [245, 47] on div "l" at bounding box center [240, 49] width 27 height 14
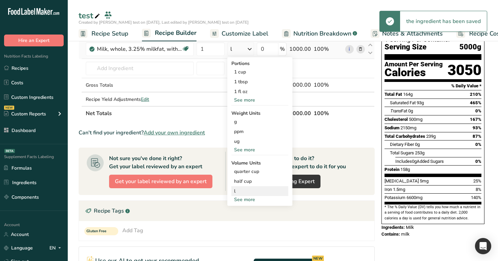
click at [259, 188] on div "l" at bounding box center [260, 191] width 52 height 7
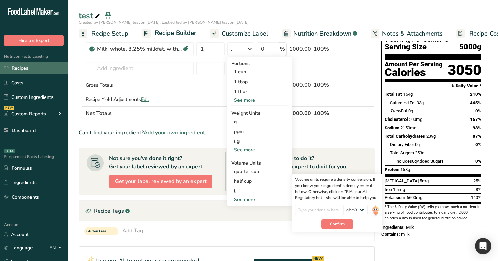
click at [29, 67] on link "Recipes" at bounding box center [34, 68] width 68 height 13
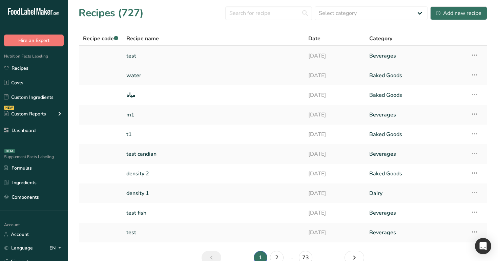
click at [247, 54] on link "test" at bounding box center [213, 56] width 174 height 14
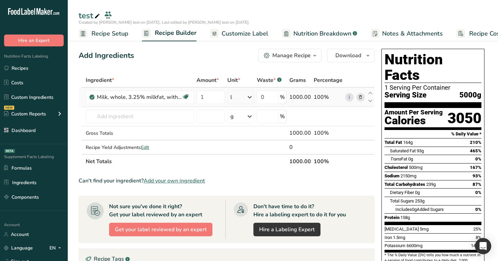
click at [242, 98] on div "l" at bounding box center [240, 98] width 27 height 14
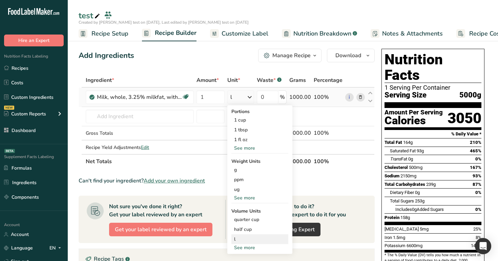
click at [260, 240] on div "l" at bounding box center [260, 239] width 52 height 7
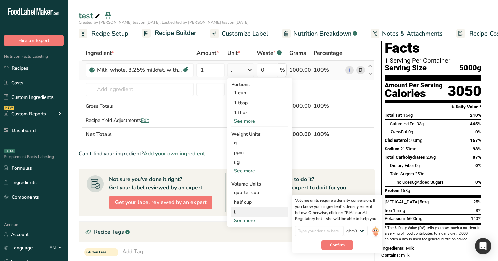
scroll to position [39, 0]
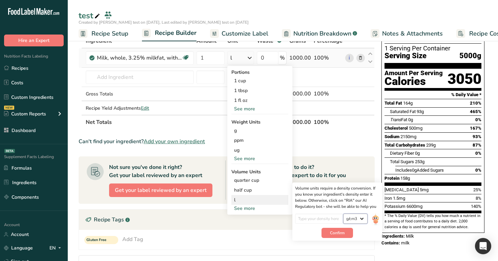
click at [358, 219] on select "lb/ft3 g/cm3" at bounding box center [355, 219] width 24 height 10
select select "30"
click at [344, 214] on select "lb/ft3 g/cm3" at bounding box center [355, 219] width 24 height 10
click at [333, 219] on input "number" at bounding box center [319, 219] width 48 height 10
type input "8"
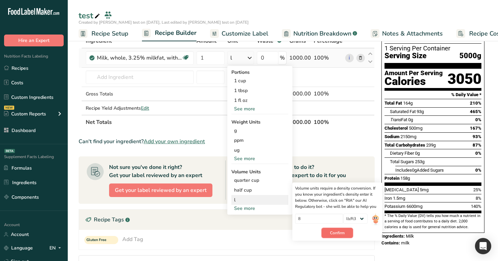
click at [337, 235] on span "Confirm" at bounding box center [337, 233] width 15 height 6
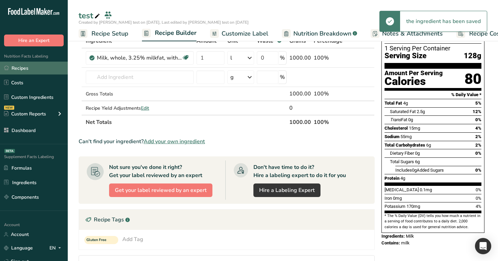
click at [46, 65] on link "Recipes" at bounding box center [34, 68] width 68 height 13
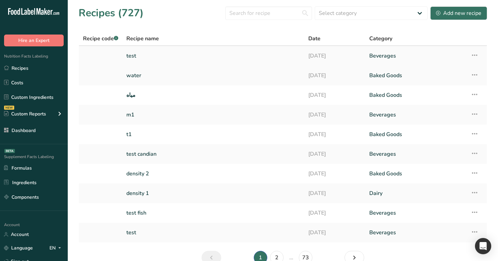
click at [226, 61] on link "test" at bounding box center [213, 56] width 174 height 14
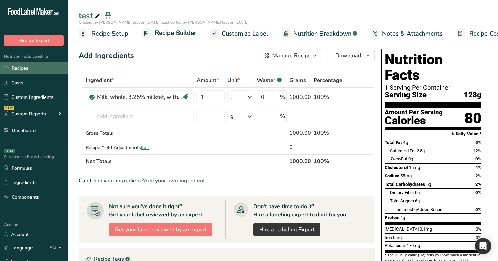
click at [46, 65] on link "Recipes" at bounding box center [34, 68] width 68 height 13
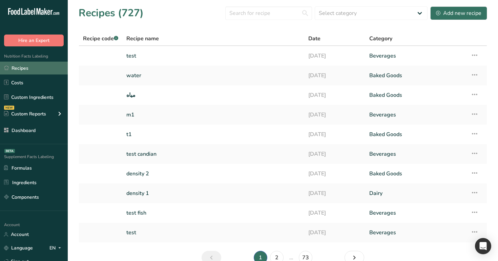
click at [39, 74] on link "Recipes" at bounding box center [34, 68] width 68 height 13
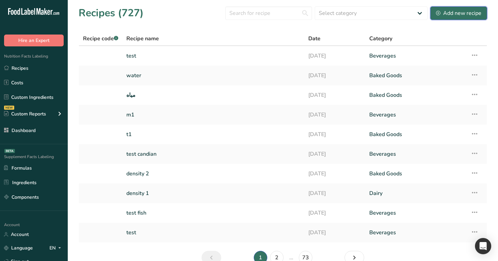
click at [448, 14] on div "Add new recipe" at bounding box center [458, 13] width 45 height 8
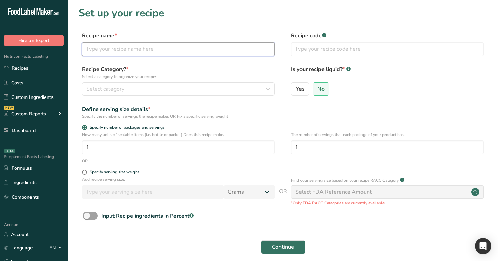
click at [207, 53] on input "text" at bounding box center [178, 49] width 193 height 14
type input "test"
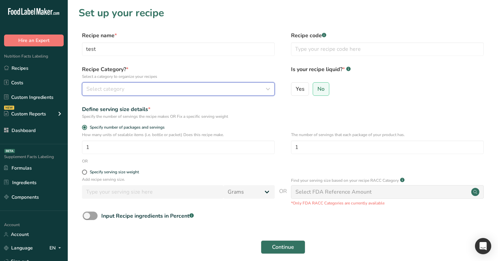
click at [196, 89] on div "Select category" at bounding box center [176, 89] width 180 height 8
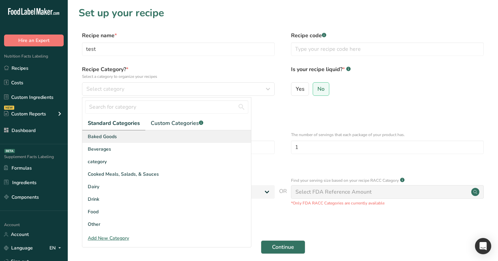
click at [194, 139] on div "Baked Goods" at bounding box center [166, 137] width 169 height 13
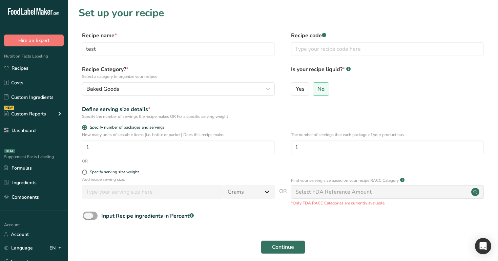
click at [116, 214] on div "Input Recipe ingredients in Percent .a-a{fill:#347362;}.b-a{fill:#fff;}" at bounding box center [147, 216] width 93 height 8
click at [87, 214] on input "Input Recipe ingredients in Percent .a-a{fill:#347362;}.b-a{fill:#fff;}" at bounding box center [85, 216] width 4 height 4
checkbox input "true"
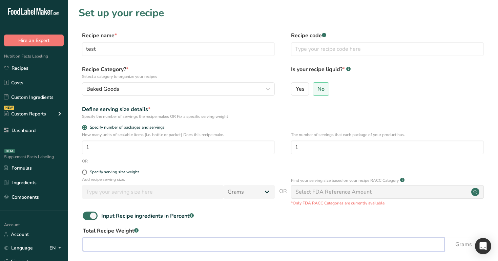
click at [147, 243] on input "number" at bounding box center [264, 245] width 362 height 14
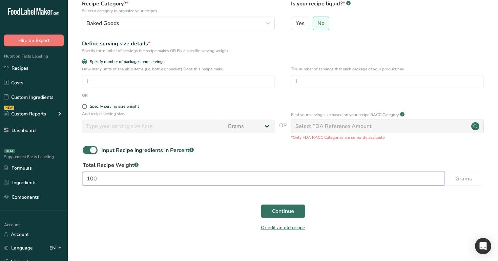
type input "100"
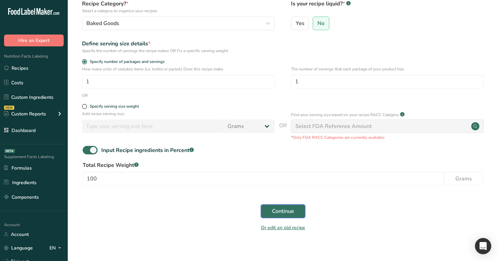
click at [295, 214] on button "Continue" at bounding box center [283, 212] width 44 height 14
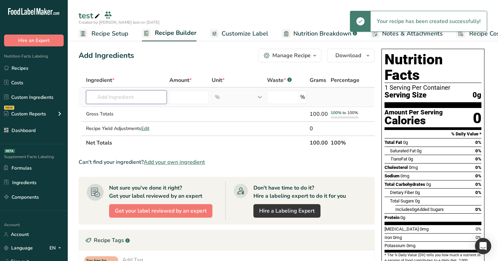
click at [130, 98] on input "text" at bounding box center [126, 98] width 81 height 14
type input "s"
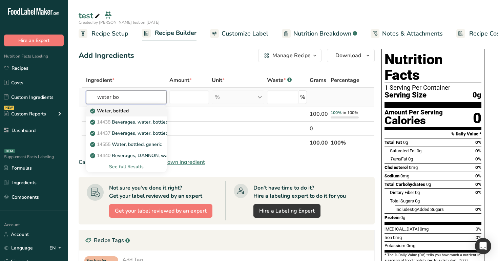
type input "water bo"
click at [139, 112] on div "Water, bottled" at bounding box center [121, 110] width 59 height 7
type input "Water, bottled"
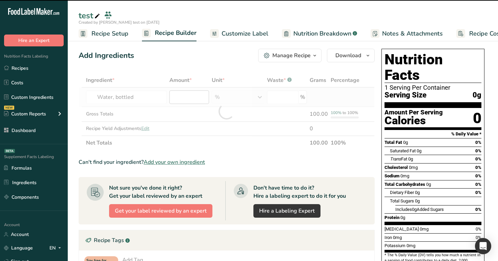
type input "0"
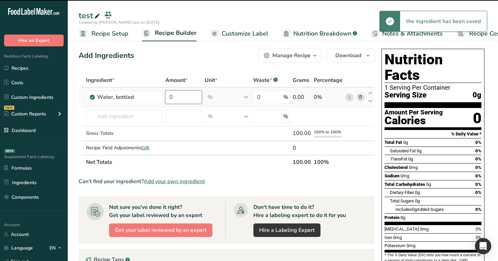
click at [193, 99] on input "0" at bounding box center [183, 98] width 37 height 14
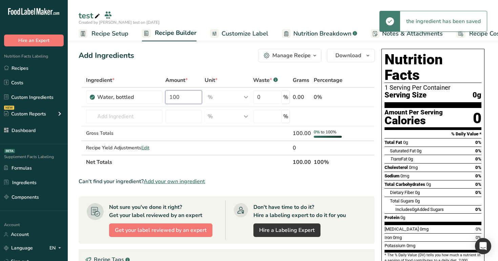
type input "100"
click at [210, 76] on div "Ingredient * Amount * Unit * Waste * .a-a{fill:#347362;}.b-a{fill:#fff;} Grams …" at bounding box center [227, 121] width 296 height 96
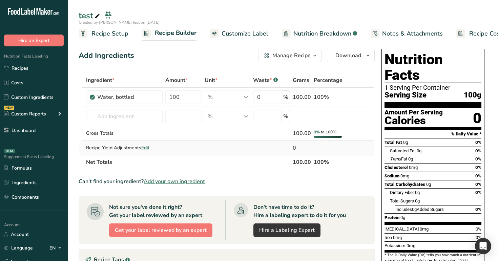
click at [148, 148] on span "Edit" at bounding box center [145, 148] width 8 height 6
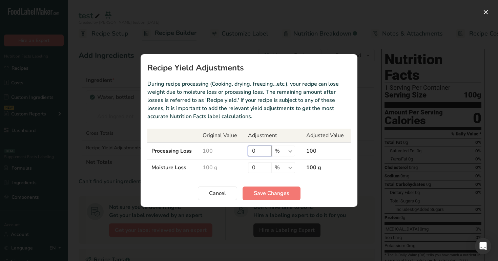
click at [261, 155] on input "0" at bounding box center [260, 151] width 24 height 11
type input "100"
click at [275, 194] on span "Save Changes" at bounding box center [272, 193] width 36 height 8
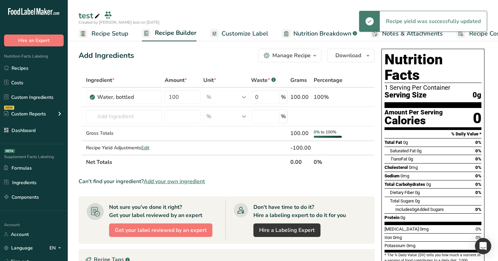
click at [322, 38] on link "Nutrition Breakdown .a-a{fill:#347362;}.b-a{fill:#fff;}" at bounding box center [319, 33] width 75 height 15
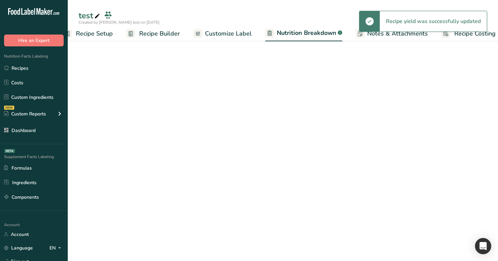
scroll to position [0, 24]
select select "Calories"
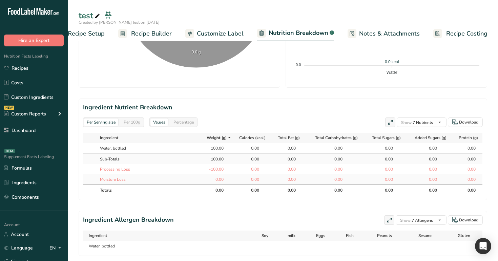
scroll to position [254, 0]
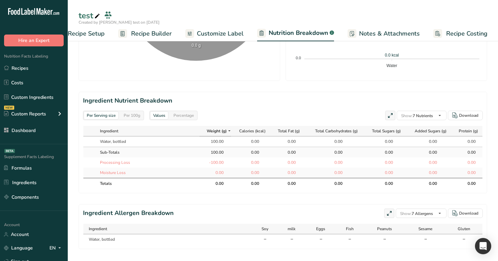
click at [130, 114] on div "Per 100g" at bounding box center [132, 115] width 22 height 7
click at [105, 118] on div "Per Serving size" at bounding box center [101, 115] width 34 height 7
click at [153, 34] on span "Recipe Builder" at bounding box center [151, 33] width 41 height 9
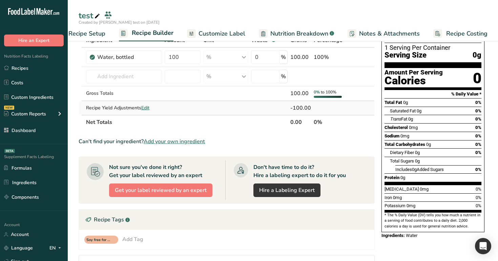
scroll to position [24, 0]
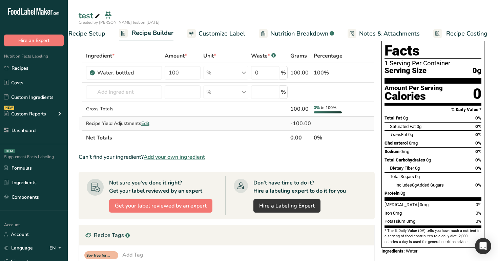
click at [147, 124] on span "Edit" at bounding box center [145, 123] width 8 height 6
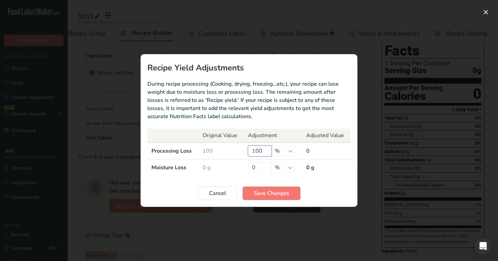
click at [265, 148] on input "100" at bounding box center [260, 151] width 24 height 11
type input "1"
click at [267, 170] on input "0" at bounding box center [260, 167] width 24 height 11
type input "100"
click at [270, 194] on span "Save Changes" at bounding box center [272, 193] width 36 height 8
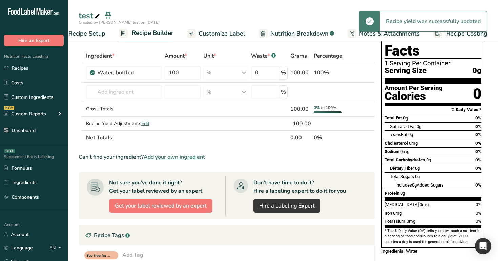
click at [280, 38] on span "Nutrition Breakdown" at bounding box center [299, 33] width 58 height 9
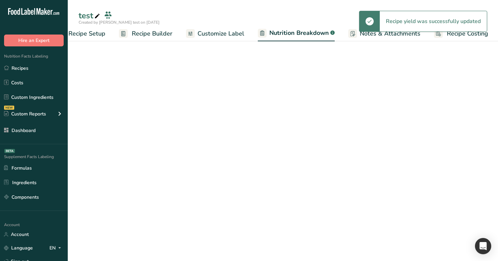
scroll to position [0, 24]
select select "Calories"
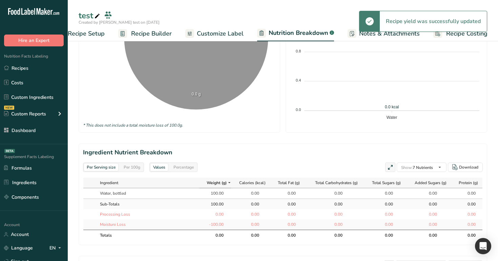
scroll to position [224, 0]
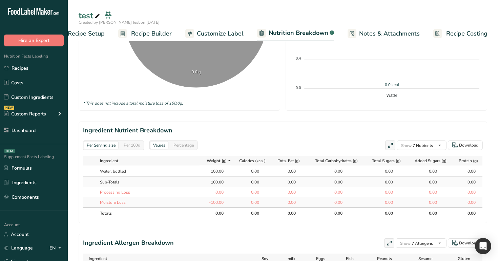
click at [134, 144] on div "Per 100g" at bounding box center [132, 145] width 22 height 7
click at [155, 33] on span "Recipe Builder" at bounding box center [151, 33] width 41 height 9
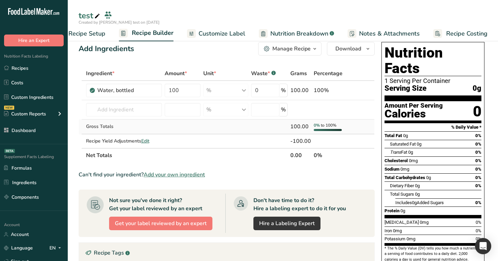
scroll to position [1, 0]
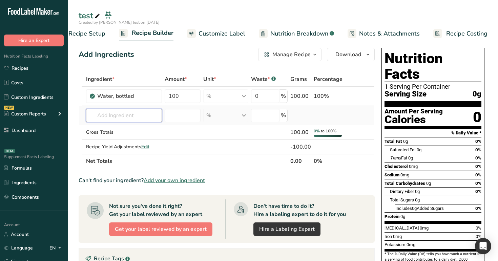
click at [136, 120] on input "text" at bounding box center [124, 116] width 76 height 14
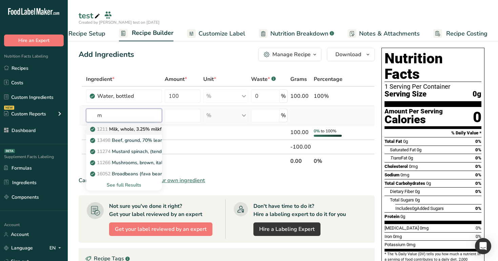
type input "m"
click at [132, 130] on p "1211 Milk, whole, 3.25% milkfat, without added vitamin A and vitamin D" at bounding box center [182, 129] width 181 height 7
type input "Milk, whole, 3.25% milkfat, without added vitamin A and vitamin D"
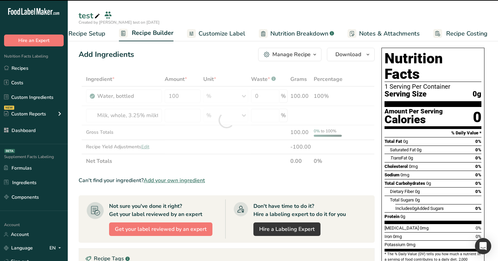
type input "0"
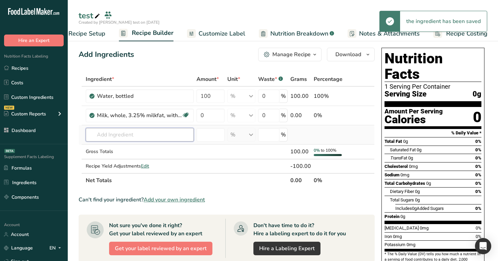
click at [158, 138] on input "text" at bounding box center [140, 135] width 108 height 14
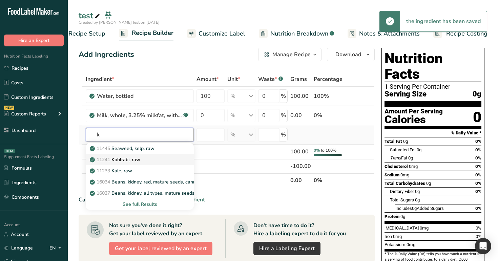
type input "k"
click at [157, 165] on link "11241 Kohlrabi, raw" at bounding box center [140, 159] width 108 height 11
type input "Kohlrabi, raw"
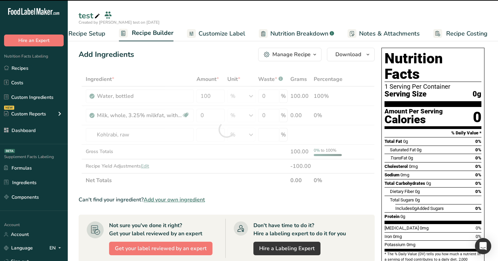
type input "0"
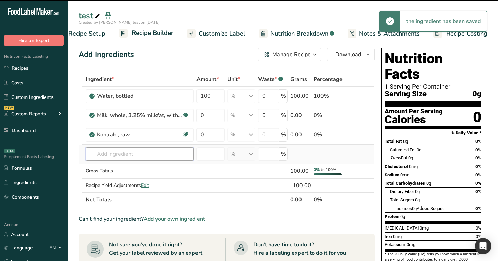
click at [154, 149] on input "text" at bounding box center [140, 154] width 108 height 14
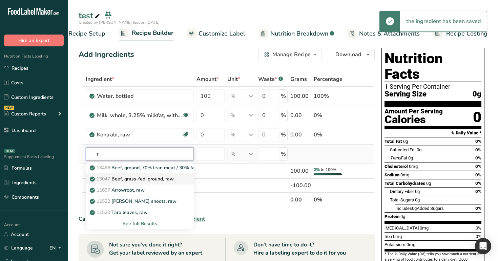
type input "r"
click at [153, 181] on p "13047 Beef, grass-fed, ground, raw" at bounding box center [132, 179] width 83 height 7
type input "Beef, grass-fed, ground, raw"
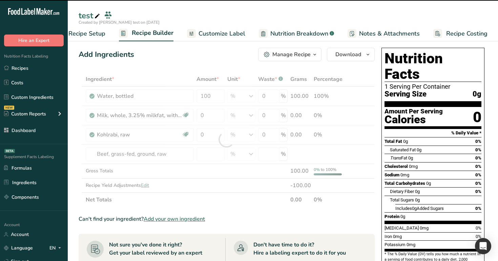
type input "0"
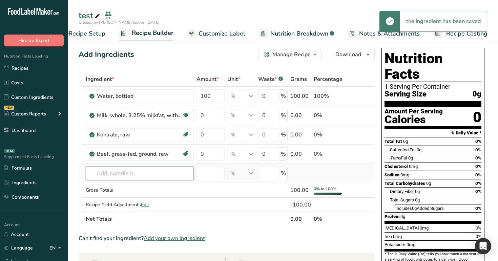
click at [151, 172] on input "text" at bounding box center [140, 174] width 108 height 14
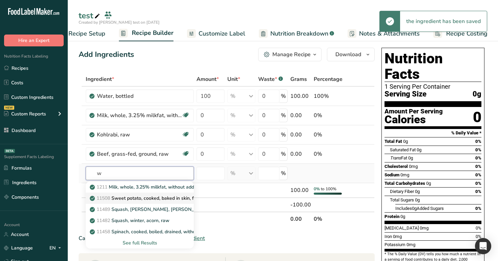
type input "w"
click at [152, 197] on p "11508 Sweet potato, cooked, baked in skin, flesh, without salt" at bounding box center [161, 198] width 140 height 7
type input "Sweet potato, cooked, baked in skin, flesh, without salt"
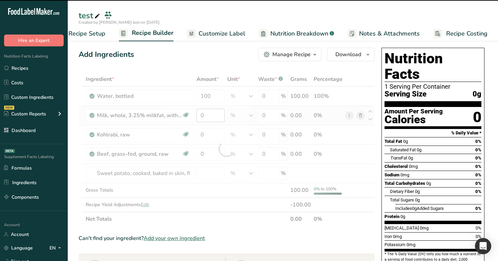
type input "0"
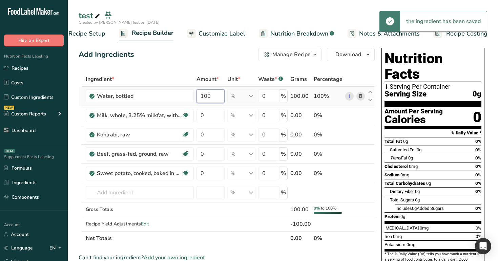
click at [214, 96] on input "100" at bounding box center [211, 96] width 28 height 14
type input "10"
click at [221, 114] on div "Ingredient * Amount * Unit * Waste * .a-a{fill:#347362;}.b-a{fill:#fff;} Grams …" at bounding box center [227, 159] width 296 height 174
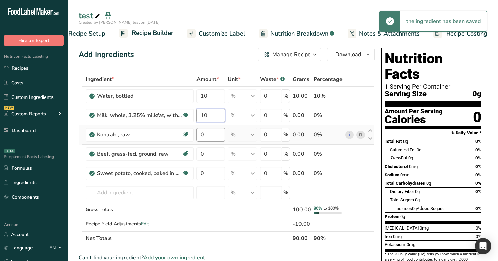
type input "10"
click at [211, 139] on div "Ingredient * Amount * Unit * Waste * .a-a{fill:#347362;}.b-a{fill:#fff;} Grams …" at bounding box center [227, 159] width 296 height 174
type input "20"
click at [211, 156] on div "Ingredient * Amount * Unit * Waste * .a-a{fill:#347362;}.b-a{fill:#fff;} Grams …" at bounding box center [227, 159] width 296 height 174
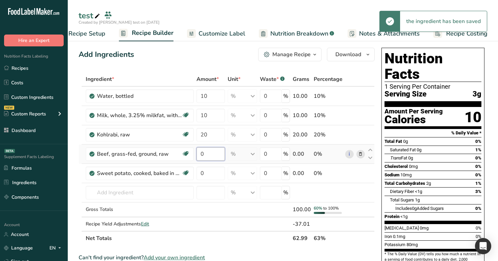
click at [211, 156] on input "0" at bounding box center [211, 154] width 28 height 14
type input "30"
click at [208, 176] on div "Ingredient * Amount * Unit * Waste * .a-a{fill:#347362;}.b-a{fill:#fff;} Grams …" at bounding box center [227, 159] width 296 height 174
type input "30"
click at [236, 52] on div "Add Ingredients Manage Recipe Delete Recipe Duplicate Recipe Scale Recipe Save …" at bounding box center [227, 55] width 296 height 14
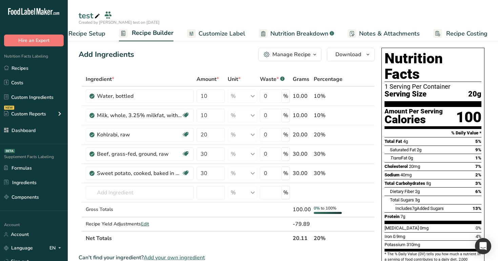
click at [287, 34] on span "Nutrition Breakdown" at bounding box center [299, 33] width 58 height 9
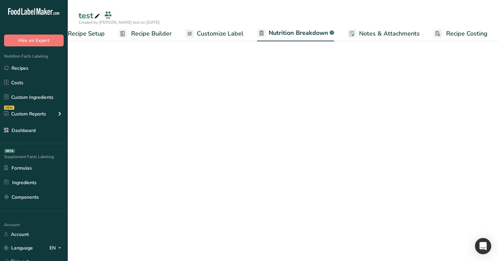
select select "Calories"
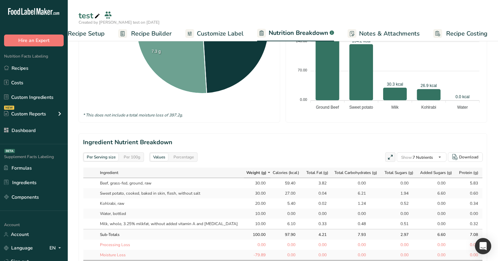
scroll to position [258, 0]
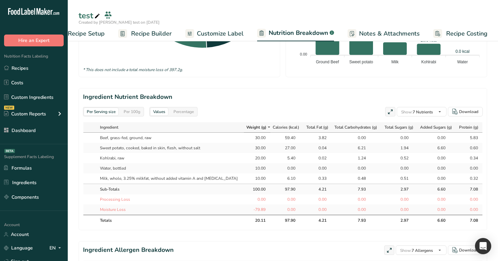
click at [129, 108] on div "Per 100g" at bounding box center [132, 111] width 22 height 7
click at [105, 112] on div "Per Serving size" at bounding box center [101, 111] width 34 height 7
click at [134, 112] on div "Per 100g" at bounding box center [132, 111] width 22 height 7
click at [100, 111] on div "Per Serving size" at bounding box center [101, 111] width 34 height 7
click at [139, 111] on div "Per 100g" at bounding box center [132, 111] width 22 height 7
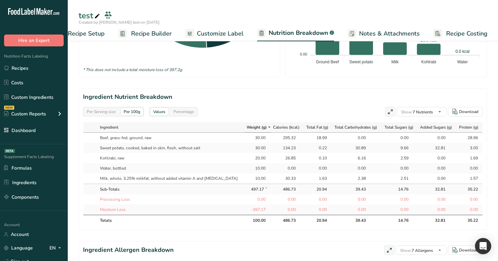
click at [108, 114] on div "Per Serving size" at bounding box center [101, 111] width 34 height 7
click at [141, 35] on span "Recipe Builder" at bounding box center [151, 33] width 41 height 9
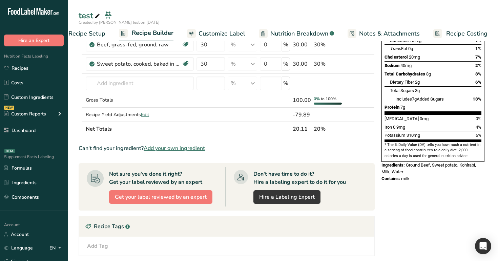
scroll to position [111, 0]
click at [146, 116] on span "Edit" at bounding box center [145, 114] width 8 height 6
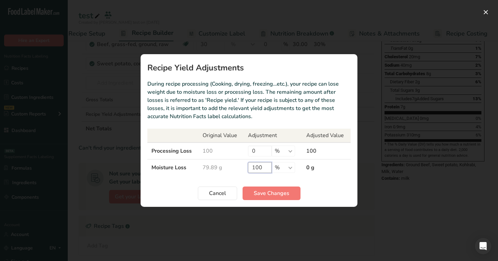
click at [265, 167] on input "100" at bounding box center [260, 167] width 24 height 11
type input "1"
click at [262, 149] on input "0" at bounding box center [260, 151] width 24 height 11
type input "100"
click at [269, 190] on span "Save Changes" at bounding box center [272, 193] width 36 height 8
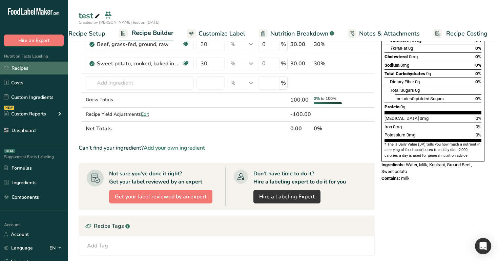
click at [32, 65] on link "Recipes" at bounding box center [34, 68] width 68 height 13
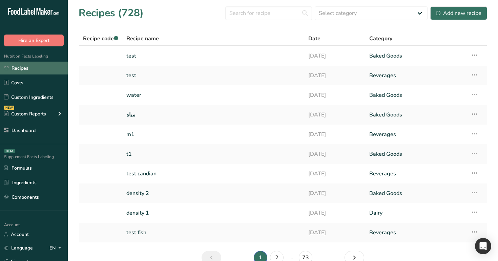
click at [33, 65] on link "Recipes" at bounding box center [34, 68] width 68 height 13
click at [135, 57] on link "test" at bounding box center [213, 56] width 174 height 14
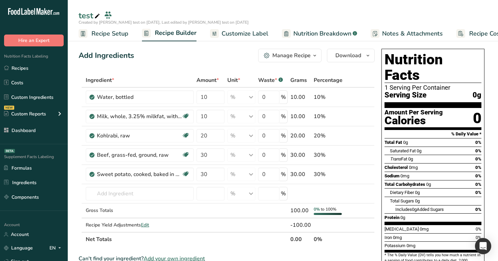
click at [230, 35] on span "Customize Label" at bounding box center [245, 33] width 47 height 9
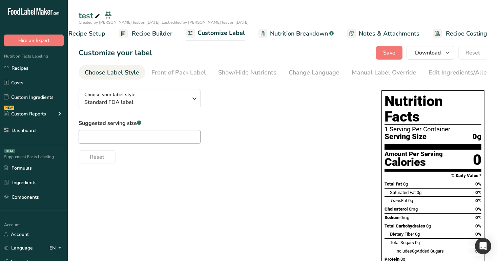
click at [94, 35] on span "Recipe Setup" at bounding box center [86, 33] width 37 height 9
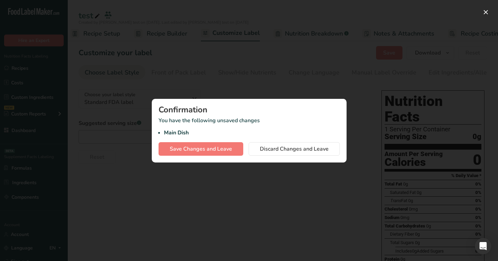
scroll to position [0, 2]
click at [206, 149] on span "Save Changes and Leave" at bounding box center [201, 149] width 62 height 8
click at [295, 147] on span "Discard Changes and Leave" at bounding box center [294, 149] width 69 height 8
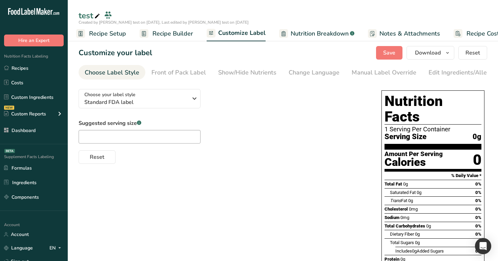
click at [171, 30] on span "Recipe Builder" at bounding box center [173, 33] width 41 height 9
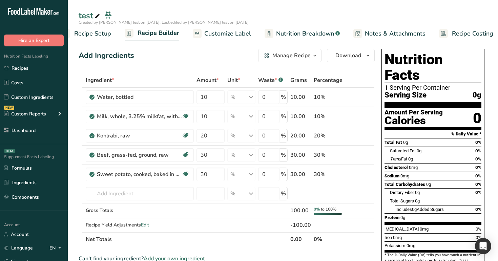
scroll to position [0, 23]
click at [227, 30] on span "Customize Label" at bounding box center [222, 33] width 47 height 9
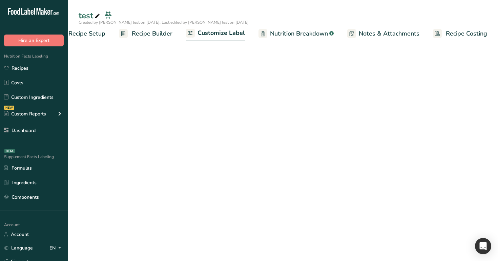
scroll to position [0, 23]
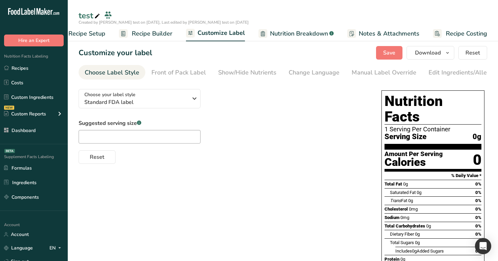
click at [275, 32] on span "Nutrition Breakdown" at bounding box center [299, 33] width 58 height 9
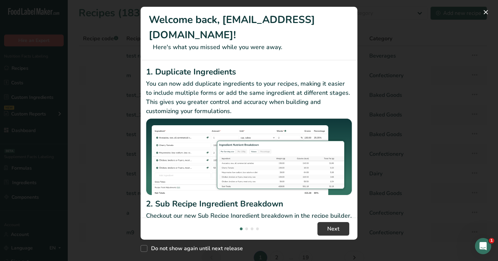
click at [99, 100] on div "New Features" at bounding box center [249, 130] width 498 height 261
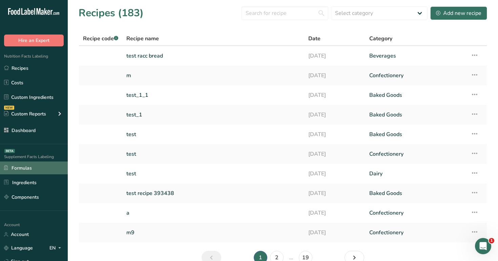
click at [29, 166] on link "Formulas" at bounding box center [34, 168] width 68 height 13
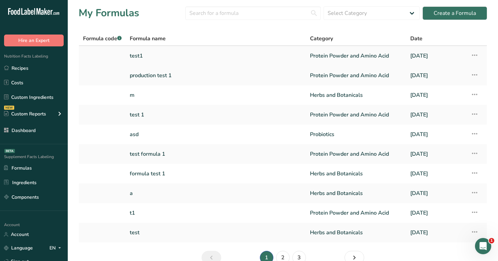
click at [262, 54] on link "test1" at bounding box center [216, 56] width 172 height 14
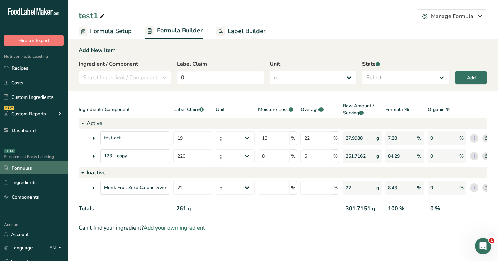
click at [41, 174] on link "Formulas" at bounding box center [34, 168] width 68 height 13
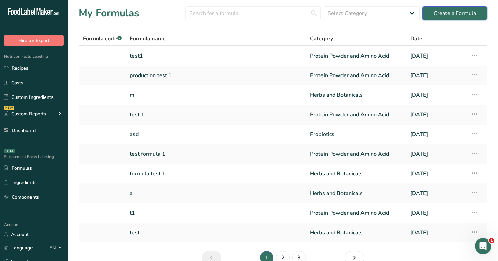
click at [455, 14] on div "Create a Formula" at bounding box center [455, 13] width 42 height 8
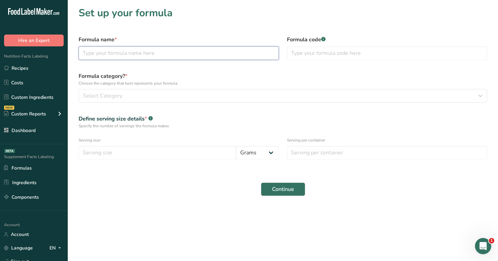
click at [200, 55] on input "text" at bounding box center [179, 53] width 200 height 14
type input "test4"
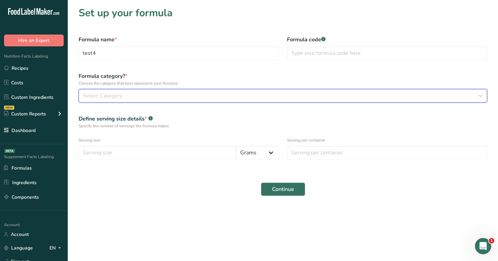
click at [200, 93] on div "Select Category" at bounding box center [281, 96] width 396 height 8
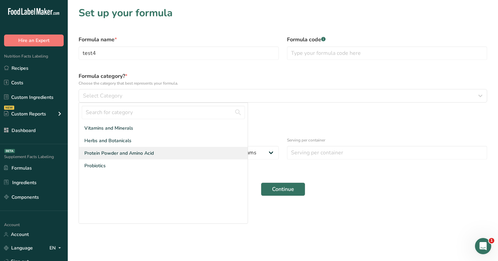
click at [184, 149] on div "Protein Powder and Amino Acid" at bounding box center [163, 153] width 169 height 13
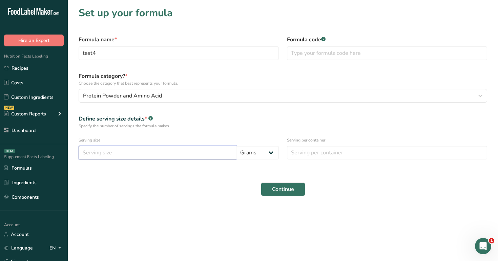
click at [193, 158] on input "number" at bounding box center [158, 153] width 158 height 14
type input "9"
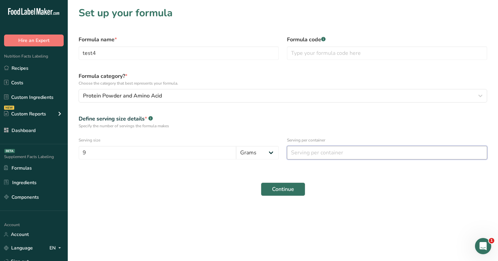
click at [316, 154] on input "number" at bounding box center [387, 153] width 200 height 14
type input "9"
click at [293, 190] on span "Continue" at bounding box center [283, 189] width 22 height 8
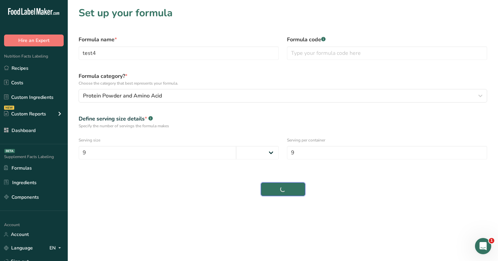
select select
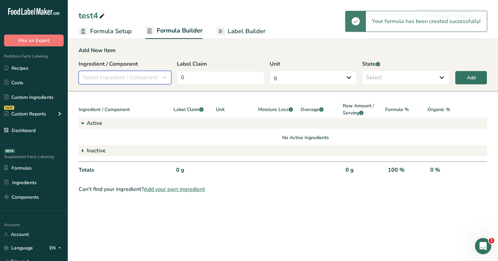
click at [135, 80] on span "Select Ingredient / Component" at bounding box center [120, 78] width 75 height 8
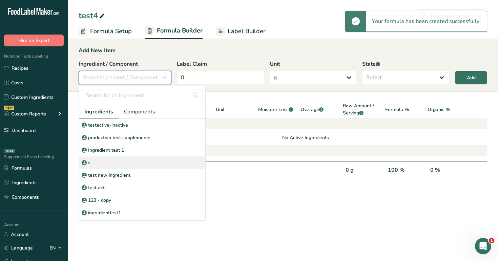
scroll to position [169, 0]
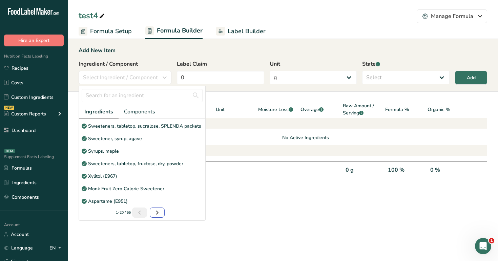
click at [162, 212] on link "Next page" at bounding box center [157, 213] width 15 height 10
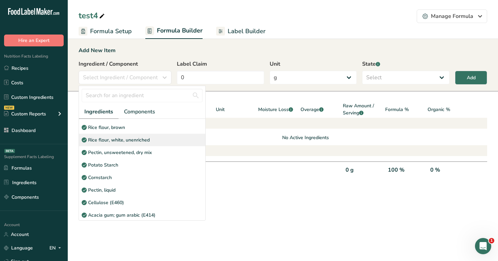
scroll to position [61, 0]
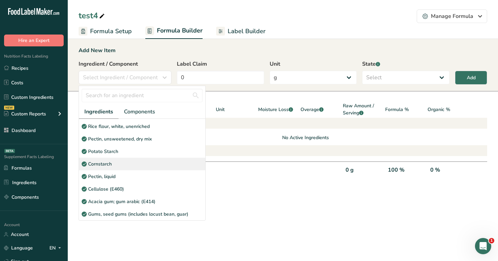
click at [151, 166] on div "Cornstarch" at bounding box center [142, 164] width 126 height 13
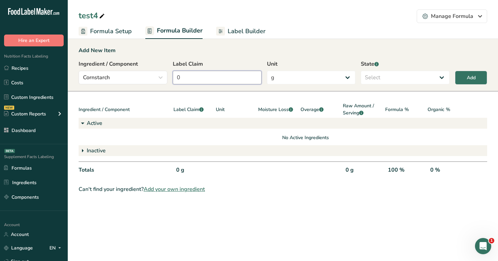
click at [228, 77] on input "0" at bounding box center [217, 78] width 89 height 14
type input "9"
click at [391, 81] on select "Select Active Inactive" at bounding box center [405, 78] width 89 height 14
select select "active"
click at [361, 71] on select "Select Active Inactive" at bounding box center [405, 78] width 89 height 14
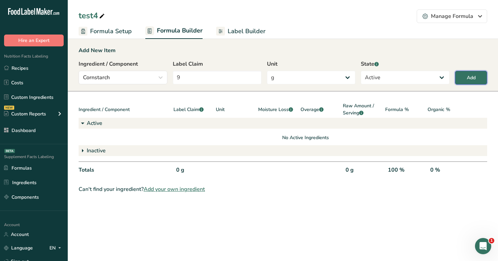
click at [458, 82] on button "Add" at bounding box center [471, 78] width 32 height 14
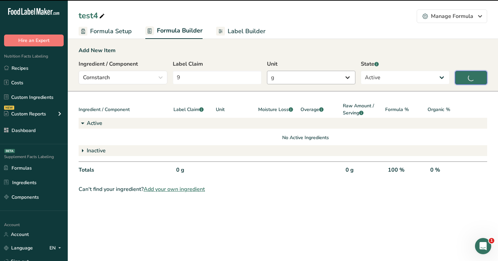
type input "0"
select select
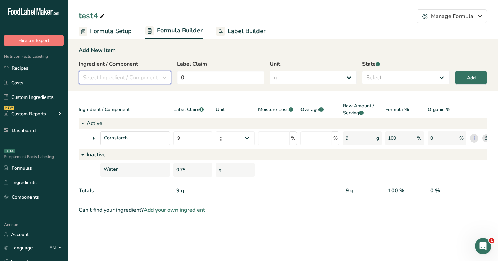
click at [149, 78] on span "Select Ingredient / Component" at bounding box center [120, 78] width 75 height 8
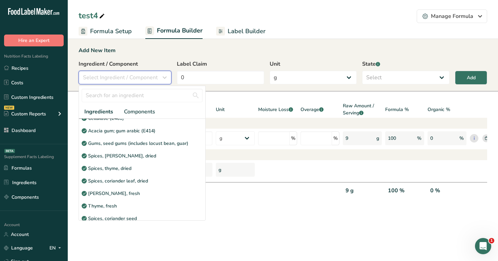
scroll to position [162, 0]
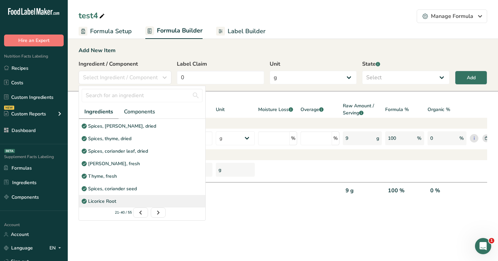
click at [146, 200] on div "Licorice Root" at bounding box center [142, 201] width 126 height 13
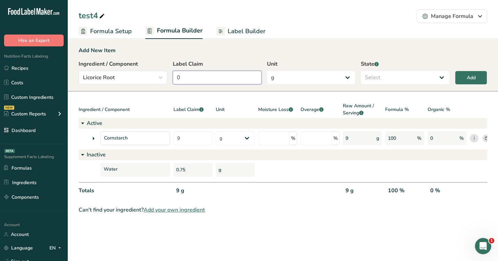
click at [223, 82] on input "0" at bounding box center [217, 78] width 89 height 14
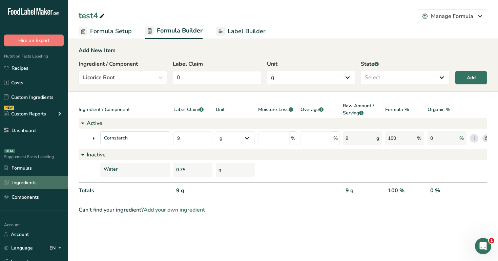
click at [43, 187] on link "Ingredients" at bounding box center [34, 182] width 68 height 13
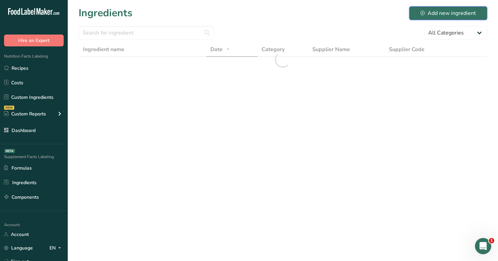
click at [464, 8] on button "Add new ingredient" at bounding box center [448, 13] width 78 height 14
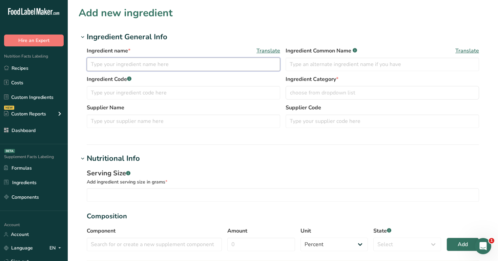
click at [162, 67] on input "text" at bounding box center [184, 65] width 194 height 14
type input "[MEDICAL_DATA]"
click at [318, 91] on span "choose from dropdown list" at bounding box center [322, 93] width 65 height 8
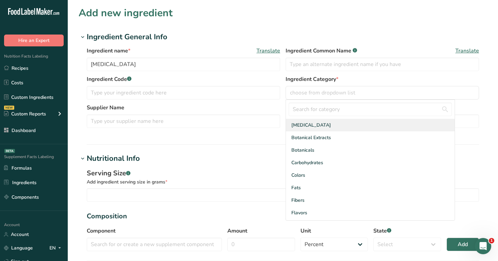
click at [326, 128] on div "[MEDICAL_DATA]" at bounding box center [370, 125] width 169 height 13
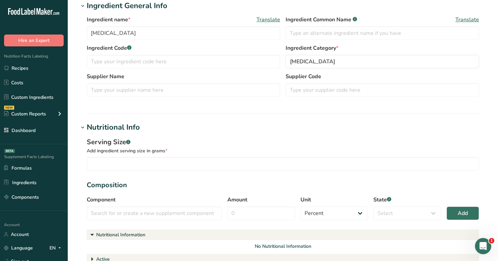
scroll to position [45, 0]
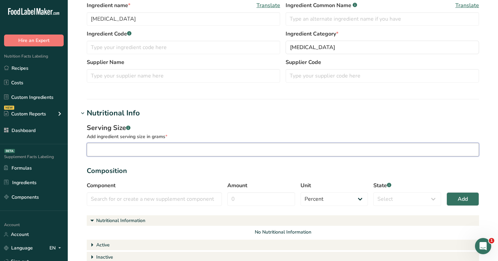
click at [241, 156] on input "number" at bounding box center [283, 150] width 393 height 14
type input "100"
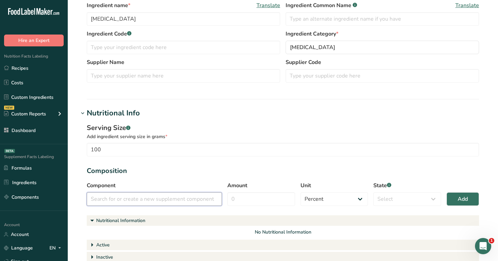
click at [182, 198] on input "text" at bounding box center [154, 200] width 135 height 14
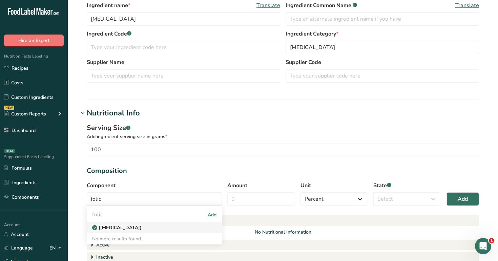
click at [113, 226] on p "([MEDICAL_DATA])" at bounding box center [119, 227] width 44 height 7
type input "([MEDICAL_DATA])"
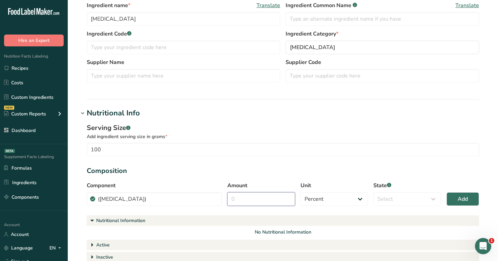
click at [272, 203] on input "Amount" at bounding box center [261, 200] width 68 height 14
type input "100"
click at [431, 201] on select "Select Active Inactive Chemical Impurity Nutritional Information" at bounding box center [408, 200] width 68 height 14
select select "active"
click at [374, 193] on select "Select Active Inactive Chemical Impurity Nutritional Information" at bounding box center [408, 200] width 68 height 14
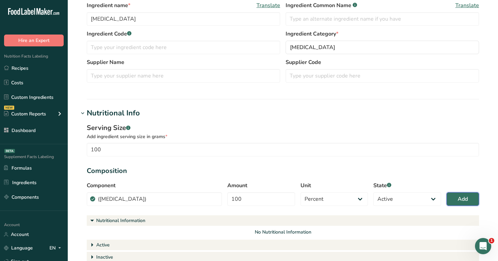
click at [461, 196] on span "Add" at bounding box center [463, 199] width 10 height 8
select select
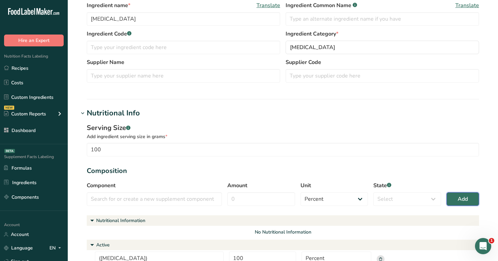
scroll to position [262, 0]
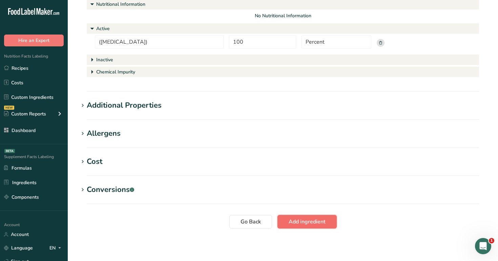
click at [305, 224] on span "Add ingredient" at bounding box center [307, 222] width 37 height 8
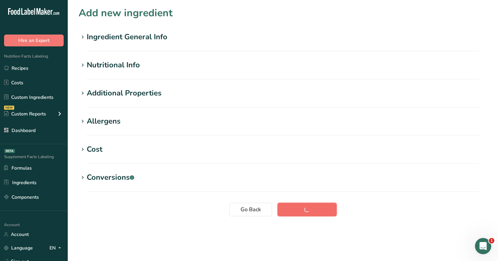
scroll to position [0, 0]
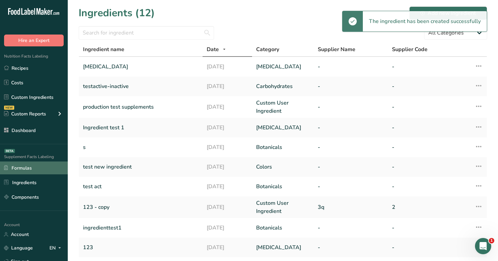
click at [43, 168] on link "Formulas" at bounding box center [34, 168] width 68 height 13
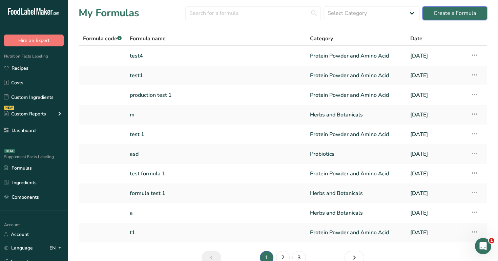
click at [460, 15] on div "Create a Formula" at bounding box center [455, 13] width 42 height 8
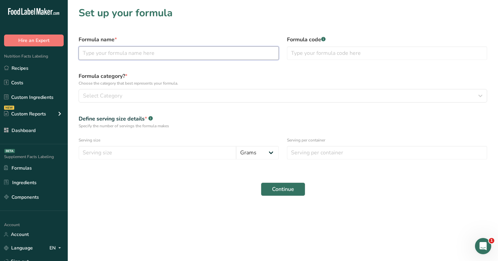
click at [225, 56] on input "text" at bounding box center [179, 53] width 200 height 14
type input "test"
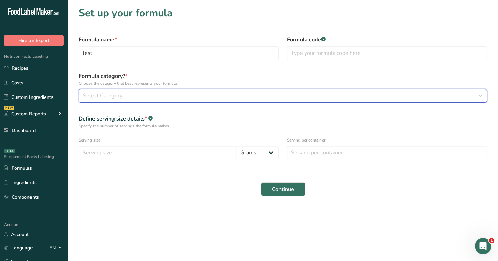
click at [219, 95] on div "Select Category" at bounding box center [281, 96] width 396 height 8
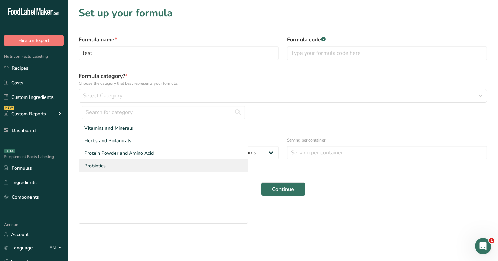
click at [216, 164] on div "Probiotics" at bounding box center [163, 166] width 169 height 13
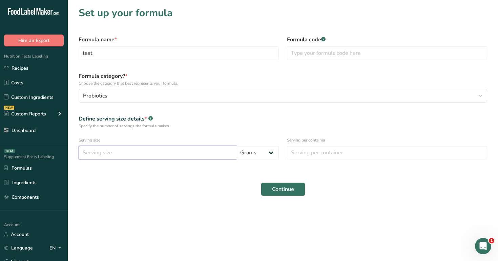
click at [206, 158] on input "number" at bounding box center [158, 153] width 158 height 14
type input "99"
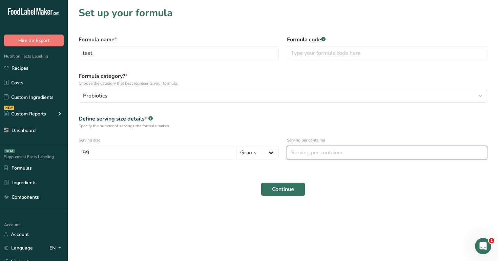
click at [349, 155] on input "number" at bounding box center [387, 153] width 200 height 14
type input "99"
click at [284, 194] on button "Continue" at bounding box center [283, 190] width 44 height 14
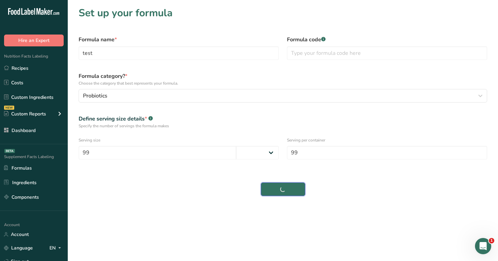
select select
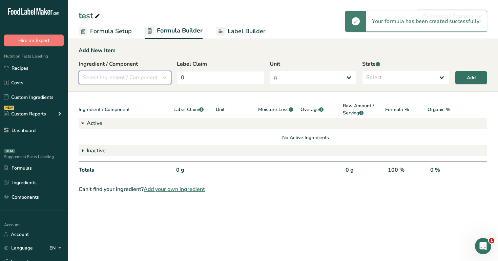
click at [133, 81] on span "Select Ingredient / Component" at bounding box center [120, 78] width 75 height 8
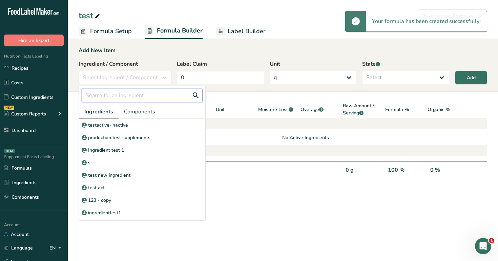
click at [130, 96] on input "text" at bounding box center [142, 96] width 121 height 14
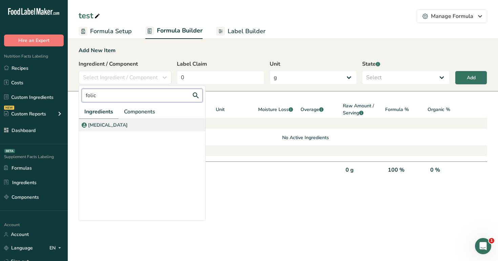
type input "folic"
click at [114, 127] on div "[MEDICAL_DATA]" at bounding box center [142, 125] width 126 height 13
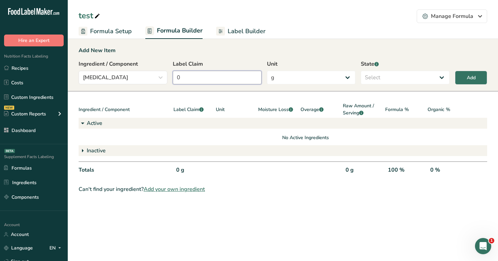
click at [199, 79] on input "0" at bounding box center [217, 78] width 89 height 14
type input "9"
click at [394, 79] on select "Select Active Inactive" at bounding box center [405, 78] width 89 height 14
select select "active"
click at [361, 71] on select "Select Active Inactive" at bounding box center [405, 78] width 89 height 14
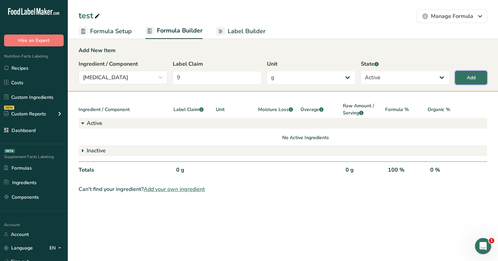
click at [470, 81] on div "Add" at bounding box center [471, 77] width 9 height 7
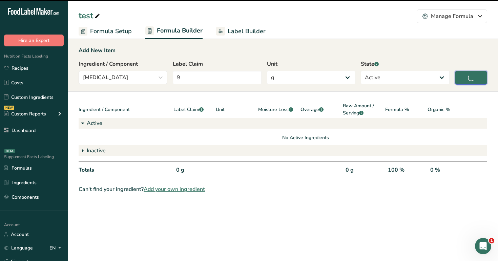
type input "0"
select select
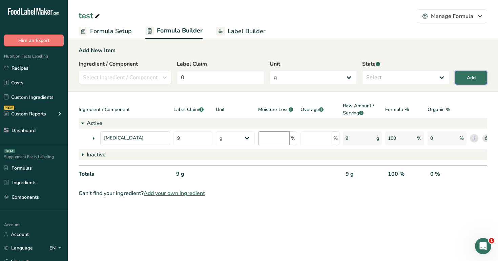
scroll to position [0, 5]
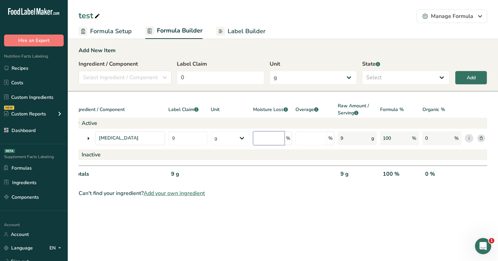
click at [268, 135] on input "number" at bounding box center [269, 139] width 32 height 14
type input "9"
click at [323, 139] on input "number" at bounding box center [312, 139] width 32 height 14
type input "9"
click at [333, 39] on div "Add New Item Ingredient / Component Select Ingredient / Component folic Ingredi…" at bounding box center [283, 64] width 430 height 53
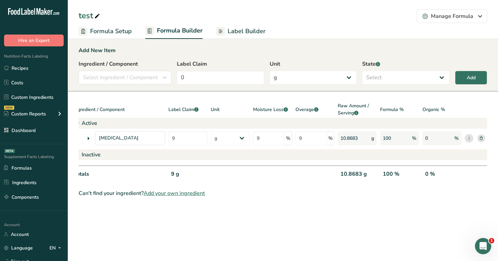
click at [252, 35] on span "Label Builder" at bounding box center [247, 31] width 38 height 9
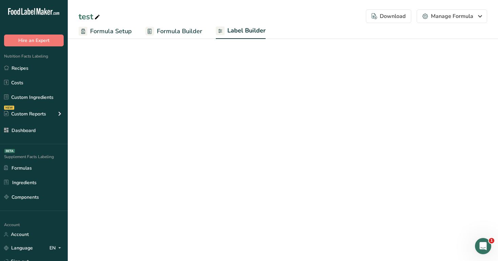
select select "Roboto"
select select "bold"
select select "center"
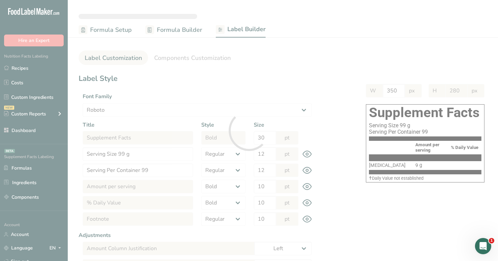
type input "232"
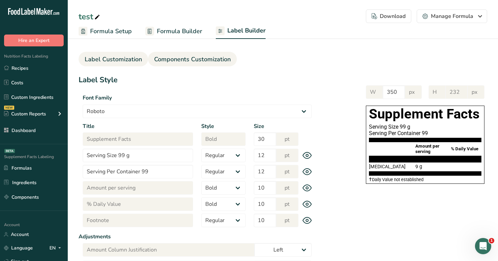
click at [192, 64] on link "Components Customization" at bounding box center [192, 59] width 77 height 15
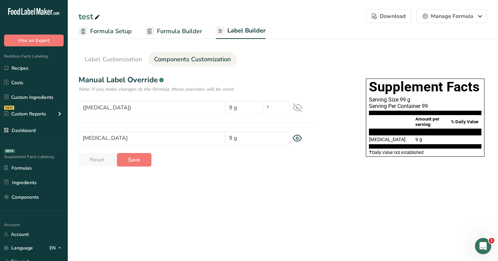
click at [178, 31] on span "Formula Builder" at bounding box center [179, 31] width 45 height 9
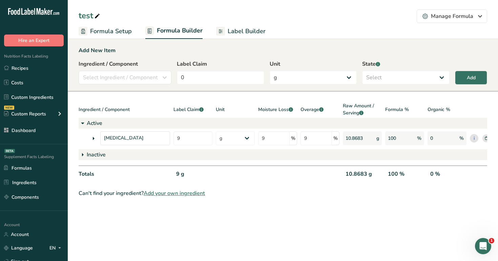
click at [92, 136] on icon at bounding box center [93, 139] width 8 height 12
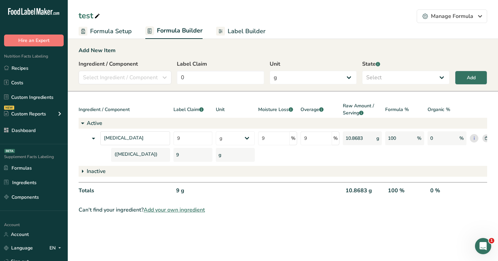
click at [246, 28] on span "Label Builder" at bounding box center [247, 31] width 38 height 9
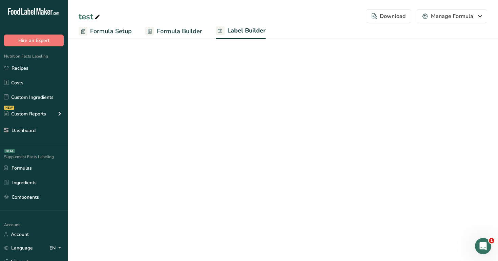
select select "Roboto"
select select "bold"
select select "center"
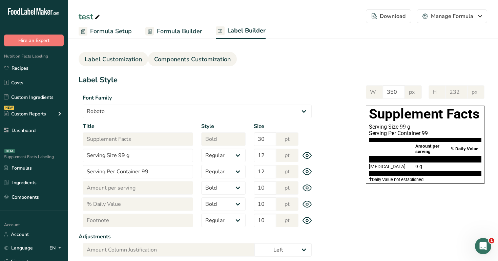
click at [207, 60] on span "Components Customization" at bounding box center [192, 59] width 77 height 9
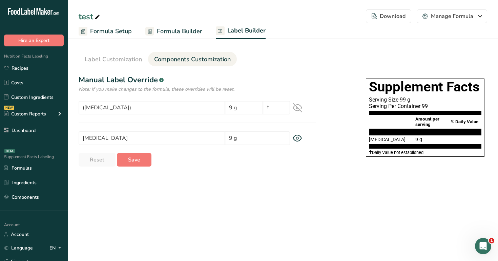
click at [184, 33] on span "Formula Builder" at bounding box center [179, 31] width 45 height 9
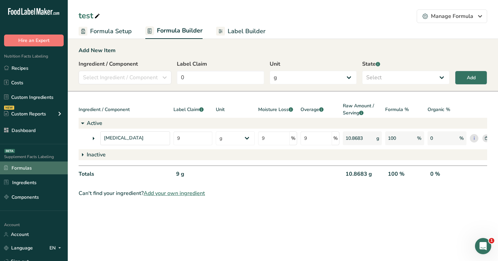
click at [45, 169] on link "Formulas" at bounding box center [34, 168] width 68 height 13
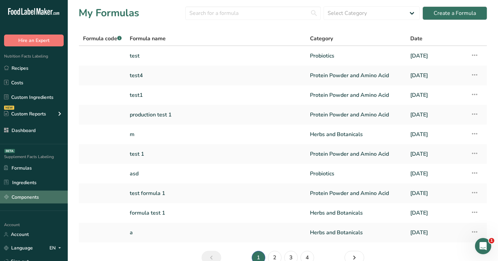
click at [41, 200] on link "Components" at bounding box center [34, 197] width 68 height 13
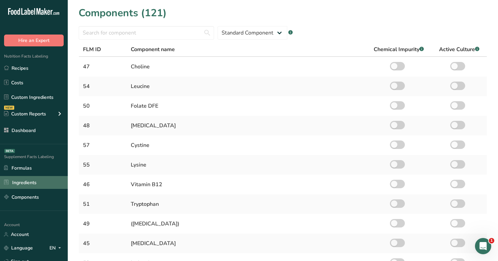
click at [49, 184] on link "Ingredients" at bounding box center [34, 182] width 68 height 13
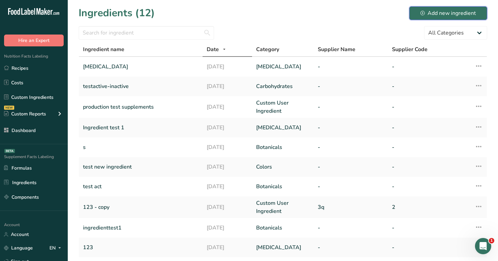
click at [432, 12] on div "Add new ingredient" at bounding box center [449, 13] width 56 height 8
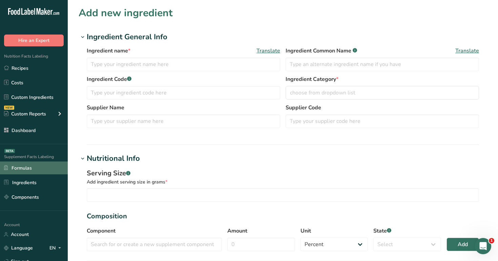
click at [32, 170] on link "Formulas" at bounding box center [34, 168] width 68 height 13
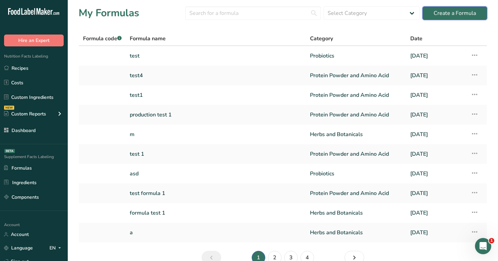
click at [441, 13] on div "Create a Formula" at bounding box center [455, 13] width 42 height 8
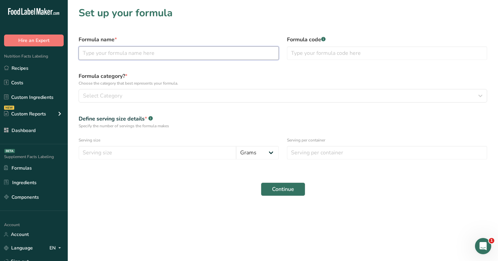
click at [208, 55] on input "text" at bounding box center [179, 53] width 200 height 14
type input "t1"
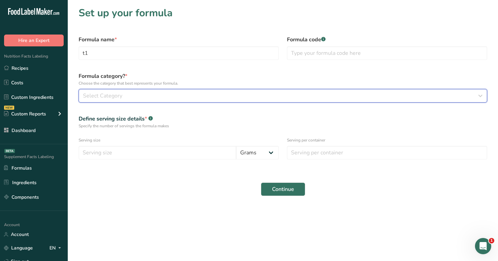
click at [178, 97] on div "Select Category" at bounding box center [281, 96] width 396 height 8
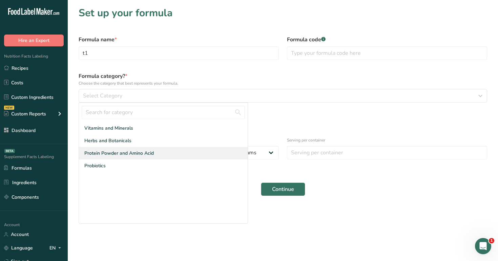
click at [168, 158] on div "Protein Powder and Amino Acid" at bounding box center [163, 153] width 169 height 13
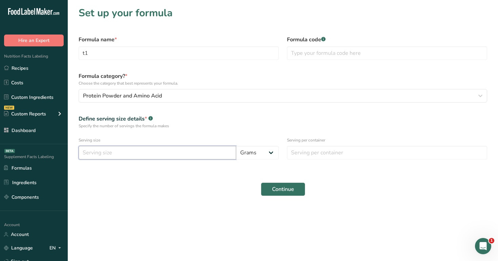
click at [187, 158] on input "number" at bounding box center [158, 153] width 158 height 14
type input "100"
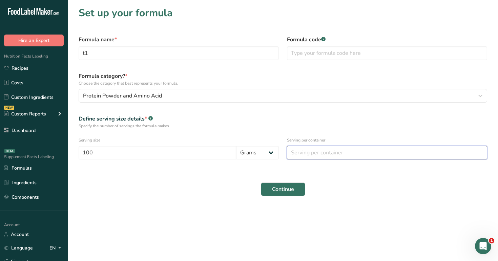
click at [336, 157] on input "number" at bounding box center [387, 153] width 200 height 14
type input "100"
click at [286, 190] on span "Continue" at bounding box center [283, 189] width 22 height 8
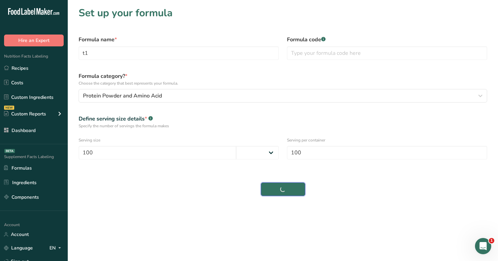
select select
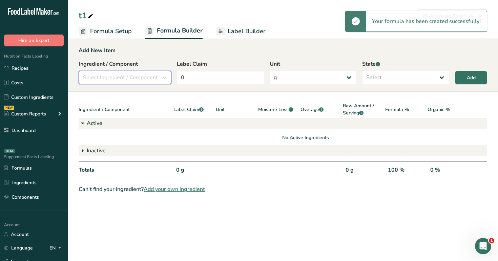
click at [128, 79] on span "Select Ingredient / Component" at bounding box center [120, 78] width 75 height 8
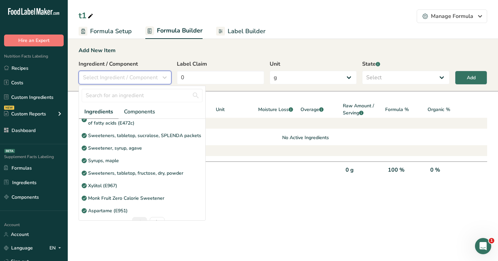
scroll to position [169, 0]
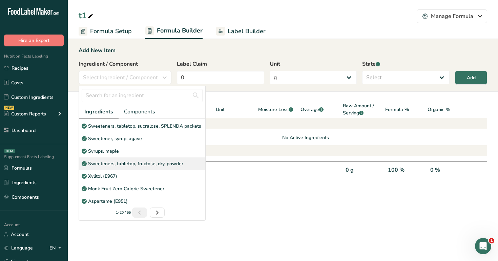
click at [139, 166] on p "Sweeteners, tabletop, fructose, dry, powder" at bounding box center [135, 163] width 95 height 7
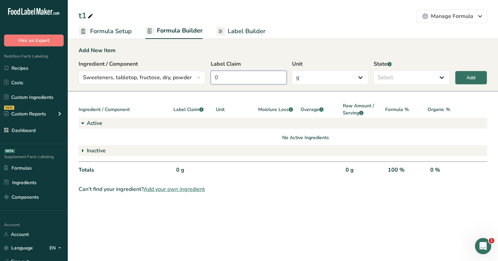
click at [254, 76] on input "0" at bounding box center [249, 78] width 76 height 14
type input "2"
click at [400, 72] on select "Select Active Inactive" at bounding box center [412, 78] width 76 height 14
select select "active"
click at [374, 71] on select "Select Active Inactive" at bounding box center [412, 78] width 76 height 14
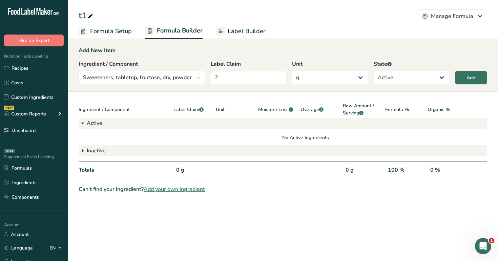
click at [455, 78] on div "Ingredient / Component Sweeteners, tabletop, fructose, dry, powder Ingredients …" at bounding box center [283, 74] width 409 height 28
click at [460, 79] on button "Add" at bounding box center [471, 78] width 32 height 14
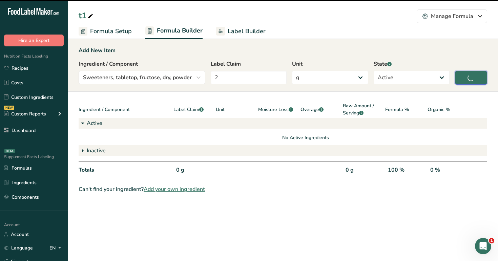
type input "0"
select select
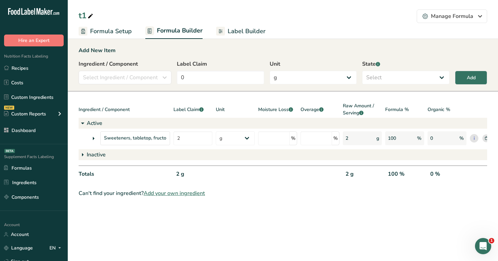
click at [249, 32] on span "Label Builder" at bounding box center [247, 31] width 38 height 9
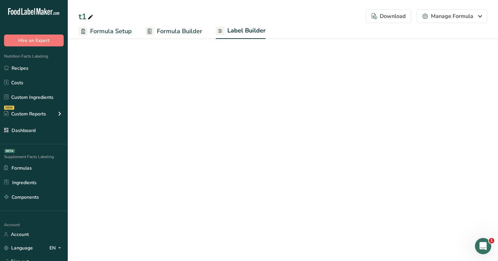
select select "Roboto"
select select "bold"
select select "center"
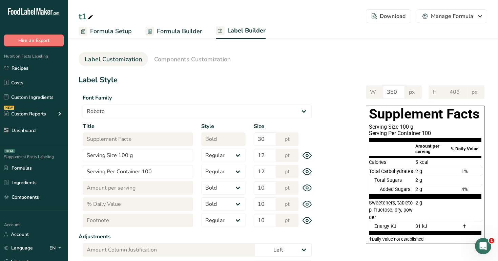
click at [187, 32] on span "Formula Builder" at bounding box center [179, 31] width 45 height 9
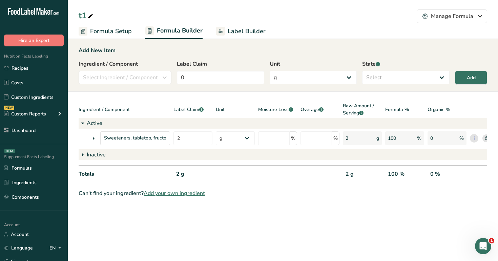
click at [92, 137] on icon at bounding box center [93, 139] width 8 height 12
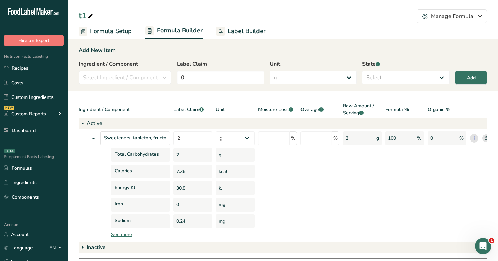
click at [122, 234] on div "See more" at bounding box center [322, 234] width 422 height 7
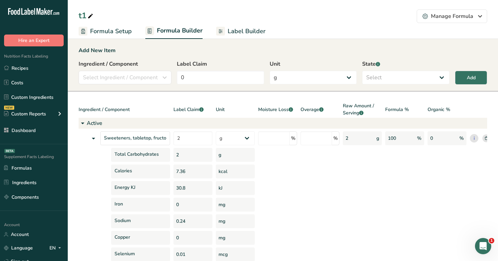
click at [246, 32] on span "Label Builder" at bounding box center [247, 31] width 38 height 9
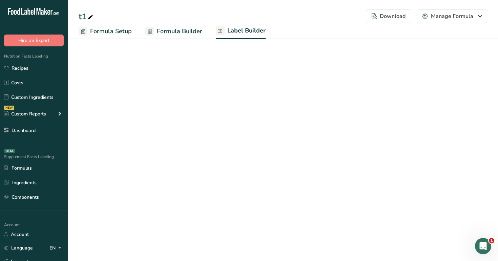
select select "Roboto"
select select "bold"
select select "center"
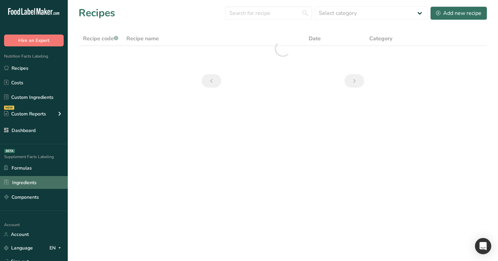
click at [46, 181] on link "Ingredients" at bounding box center [34, 182] width 68 height 13
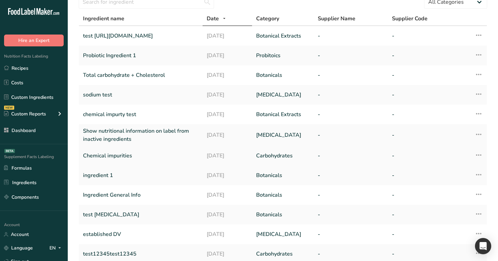
scroll to position [36, 0]
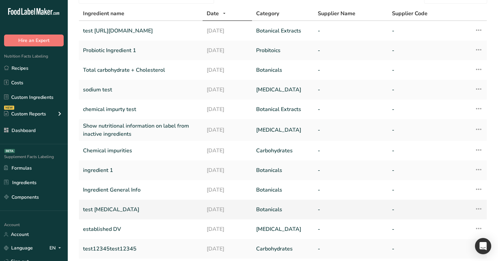
click at [122, 211] on link "test [MEDICAL_DATA]" at bounding box center [141, 210] width 116 height 14
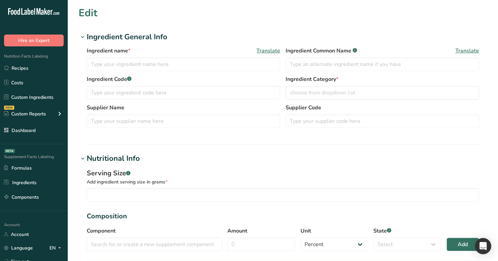
type input "test [MEDICAL_DATA]"
type input "100"
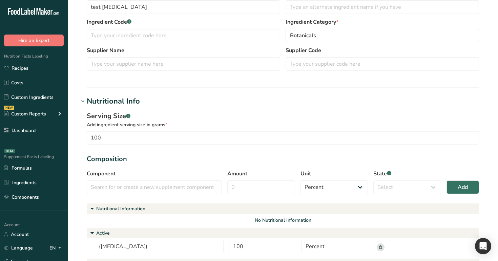
scroll to position [80, 0]
